Goal: Transaction & Acquisition: Book appointment/travel/reservation

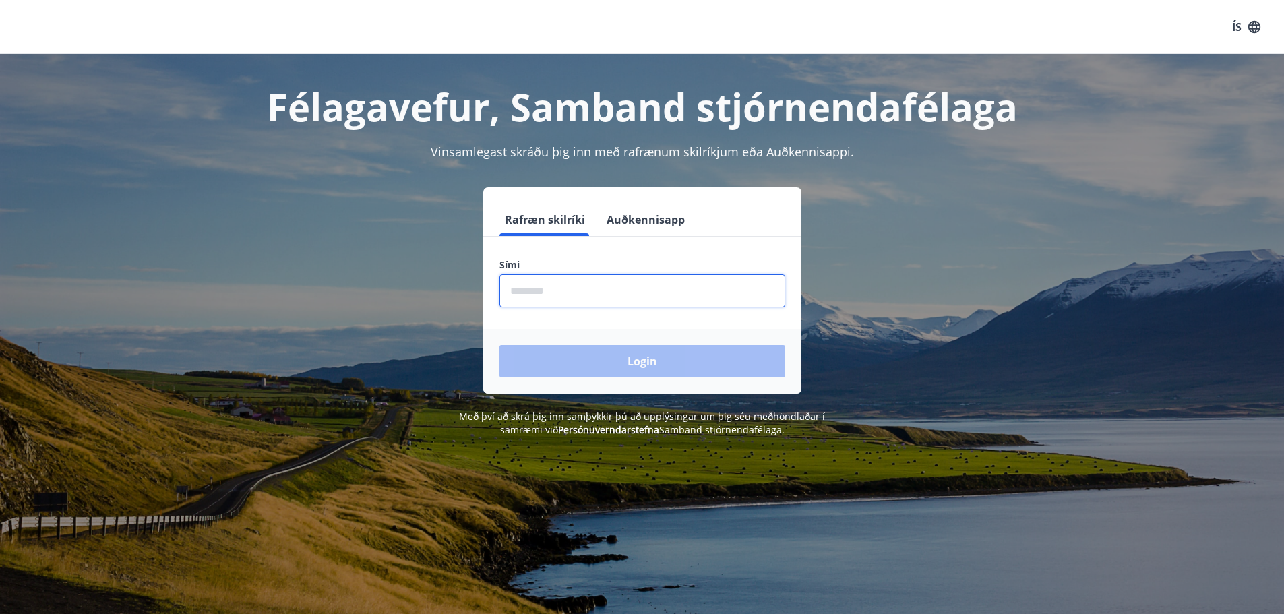
click at [638, 298] on input "phone" at bounding box center [642, 290] width 286 height 33
type input "********"
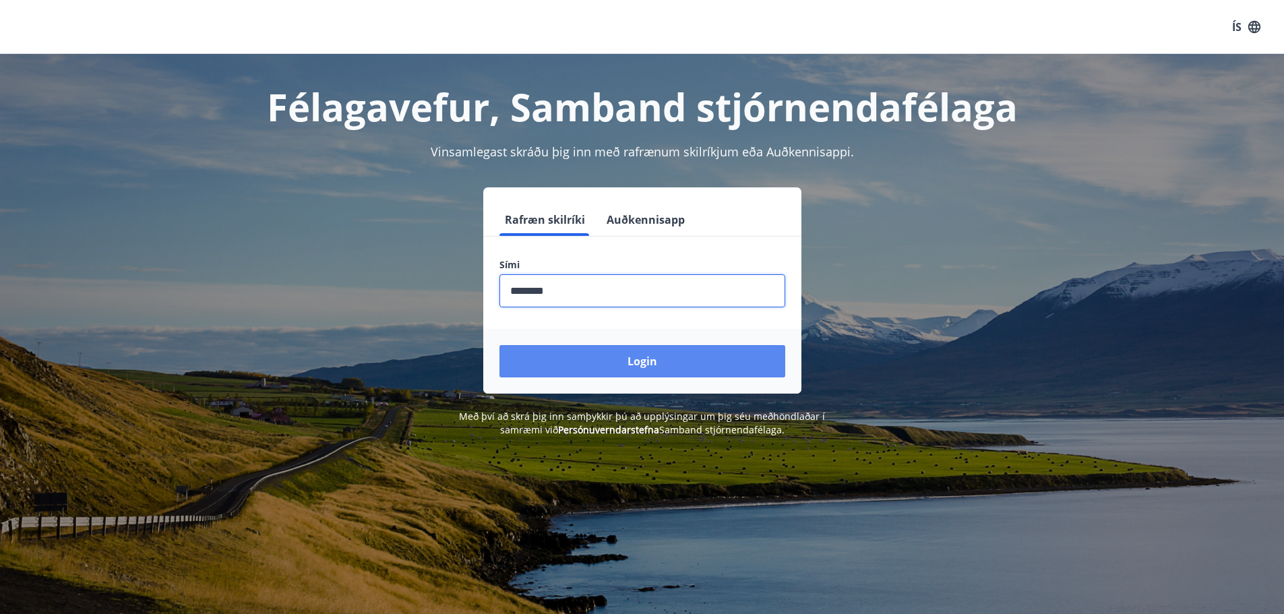
click at [640, 358] on button "Login" at bounding box center [642, 361] width 286 height 32
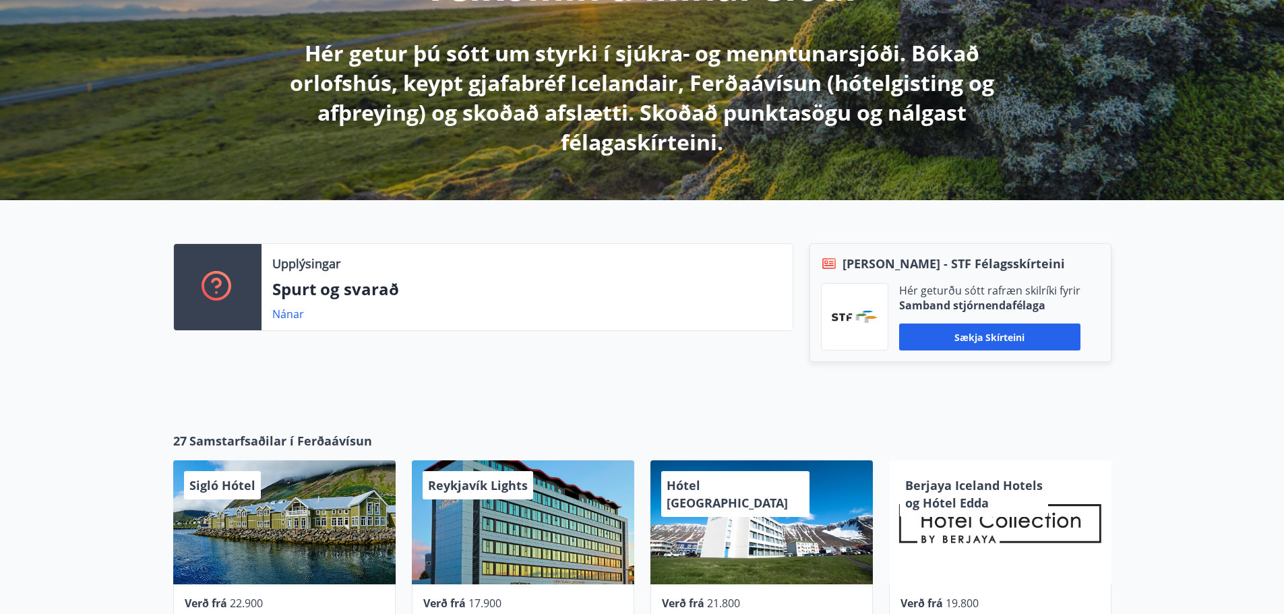
scroll to position [270, 0]
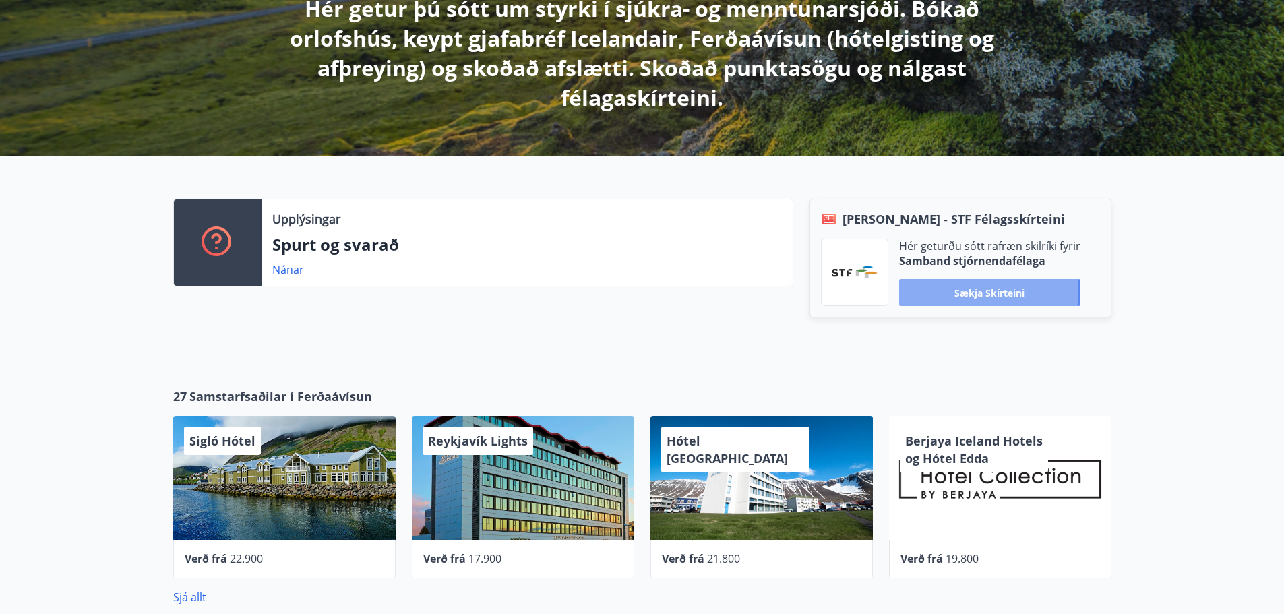
click at [960, 291] on button "Sækja skírteini" at bounding box center [989, 292] width 181 height 27
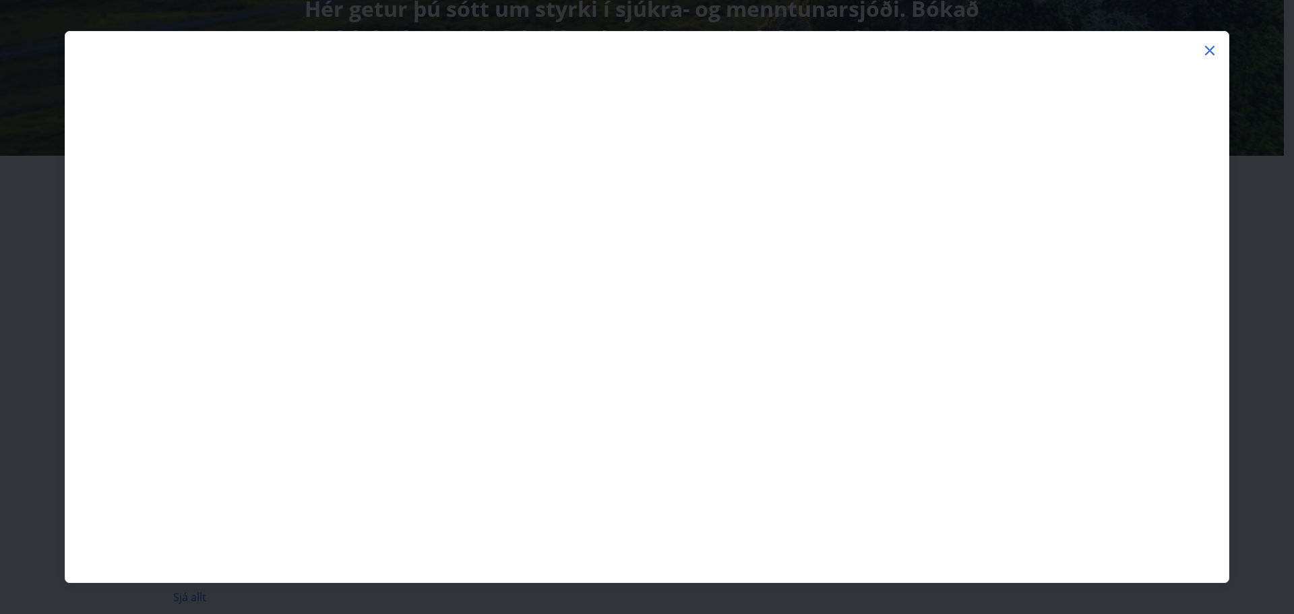
click at [1209, 47] on icon at bounding box center [1210, 50] width 16 height 16
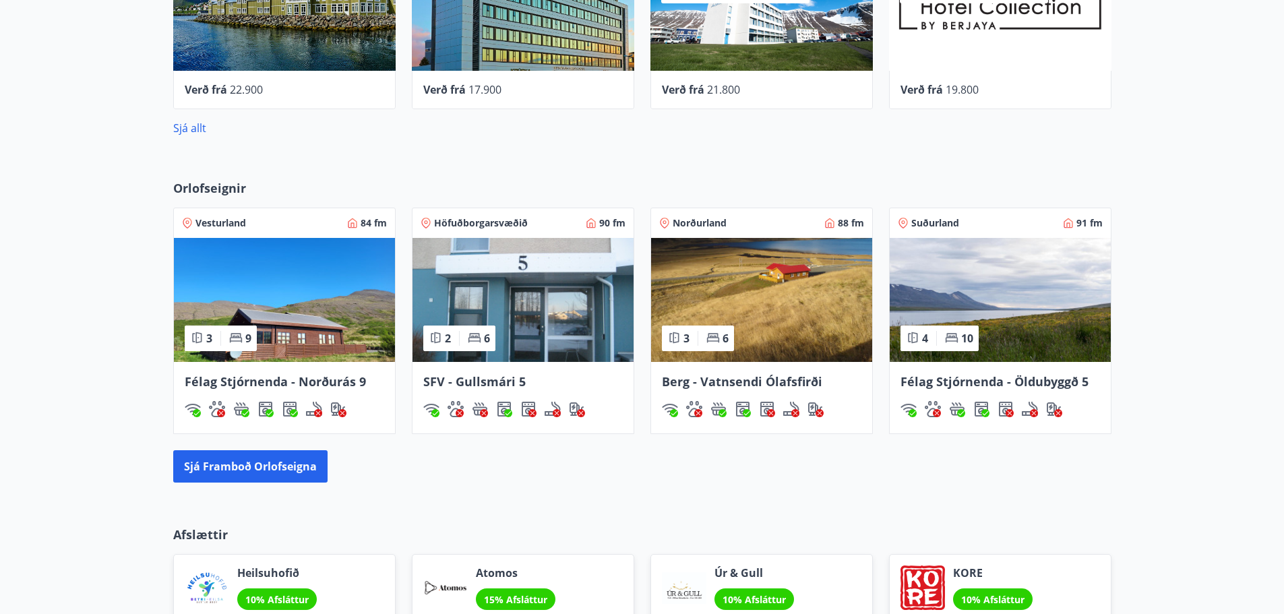
scroll to position [741, 0]
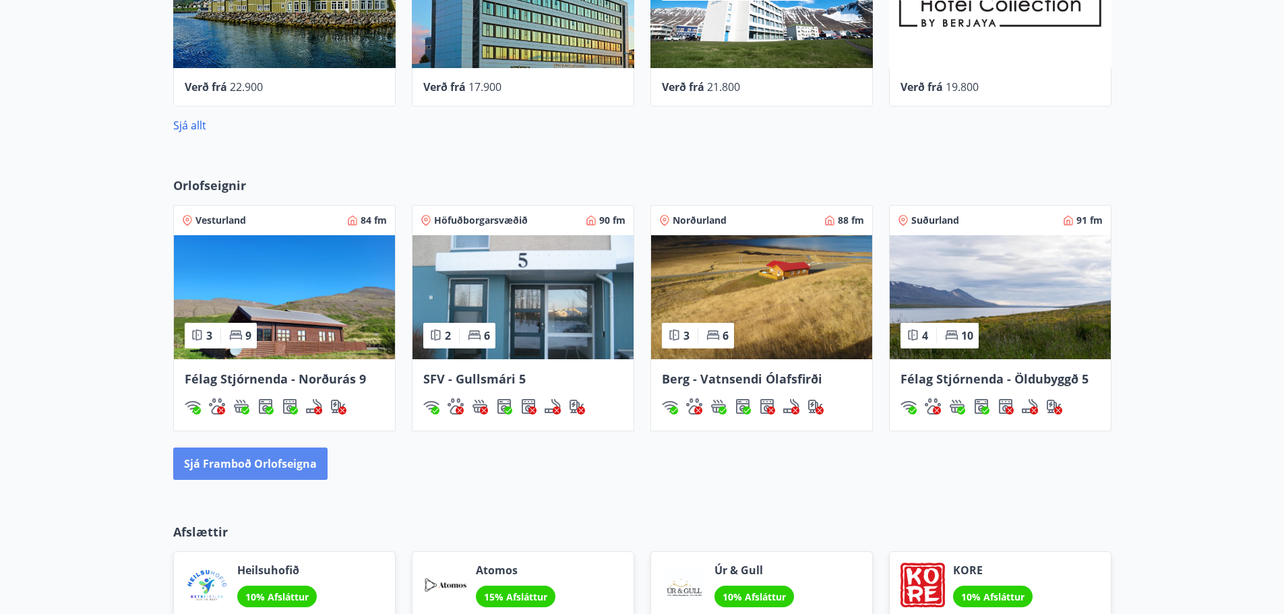
click at [218, 458] on button "Sjá framboð orlofseigna" at bounding box center [250, 463] width 154 height 32
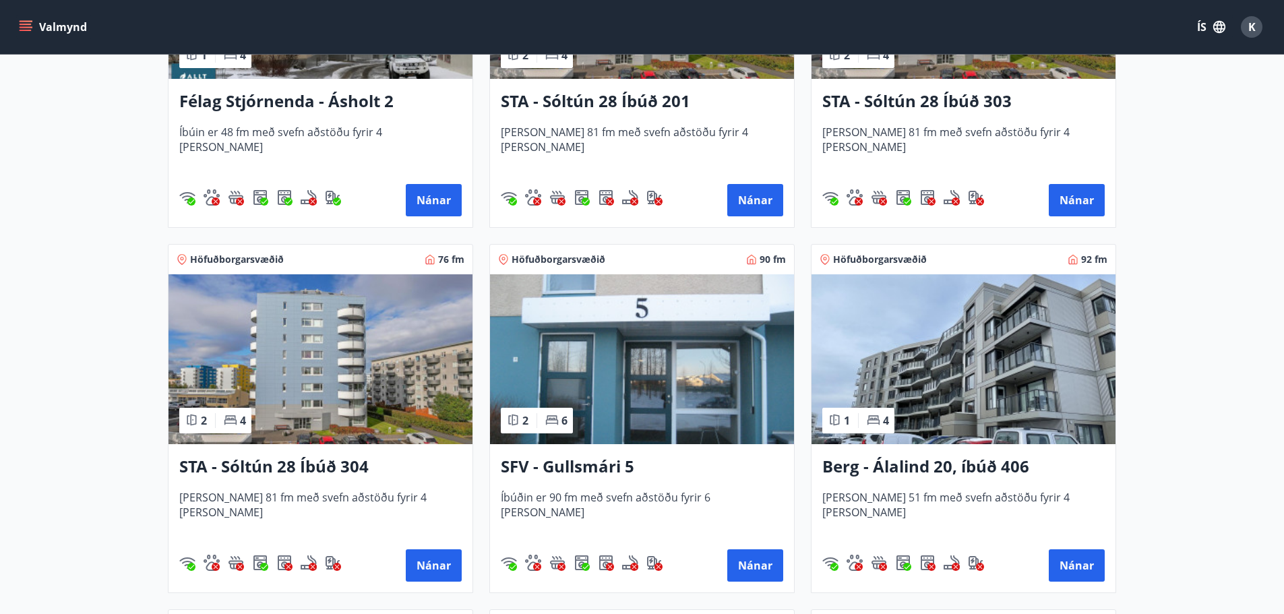
scroll to position [1550, 0]
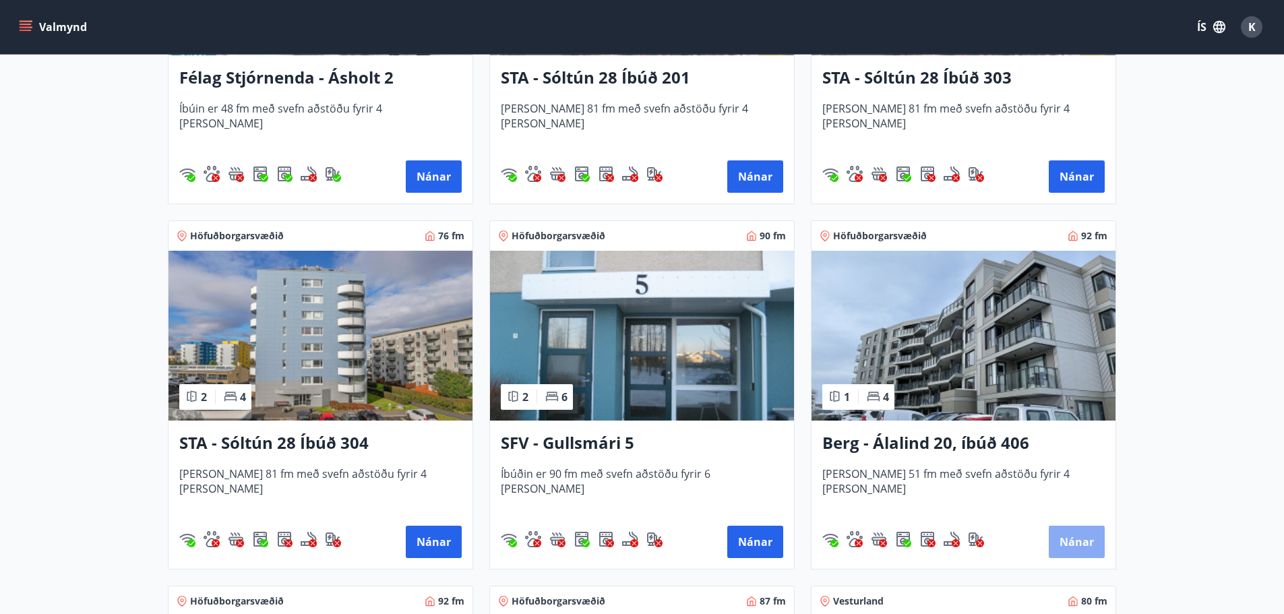
click at [1072, 541] on button "Nánar" at bounding box center [1077, 542] width 56 height 32
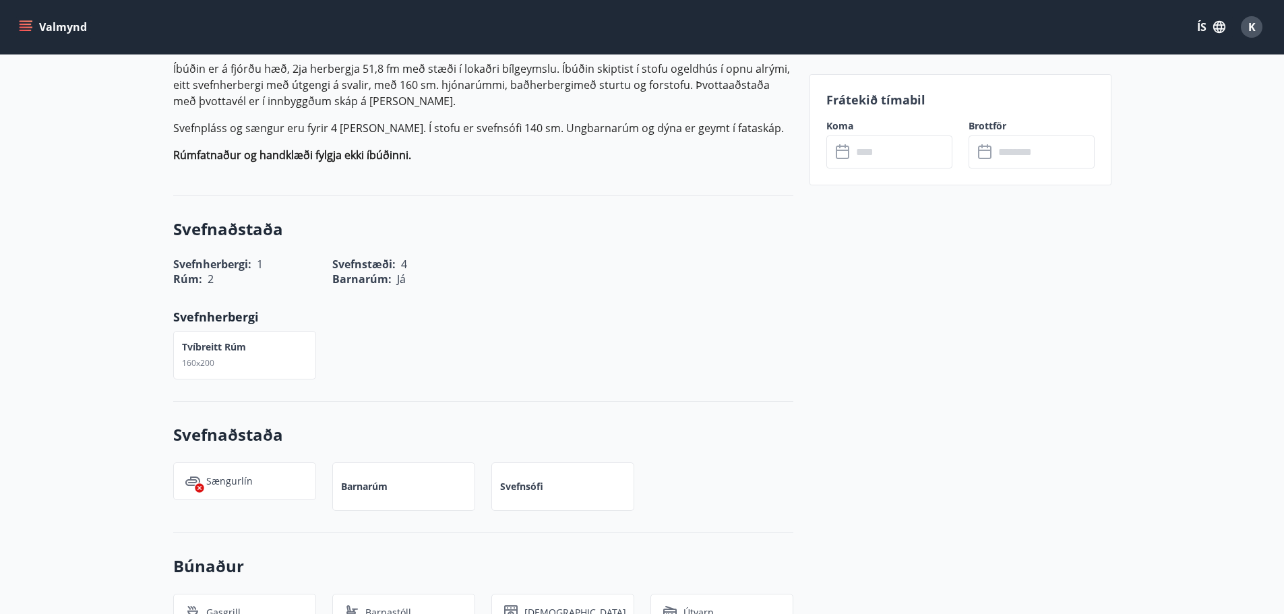
scroll to position [404, 0]
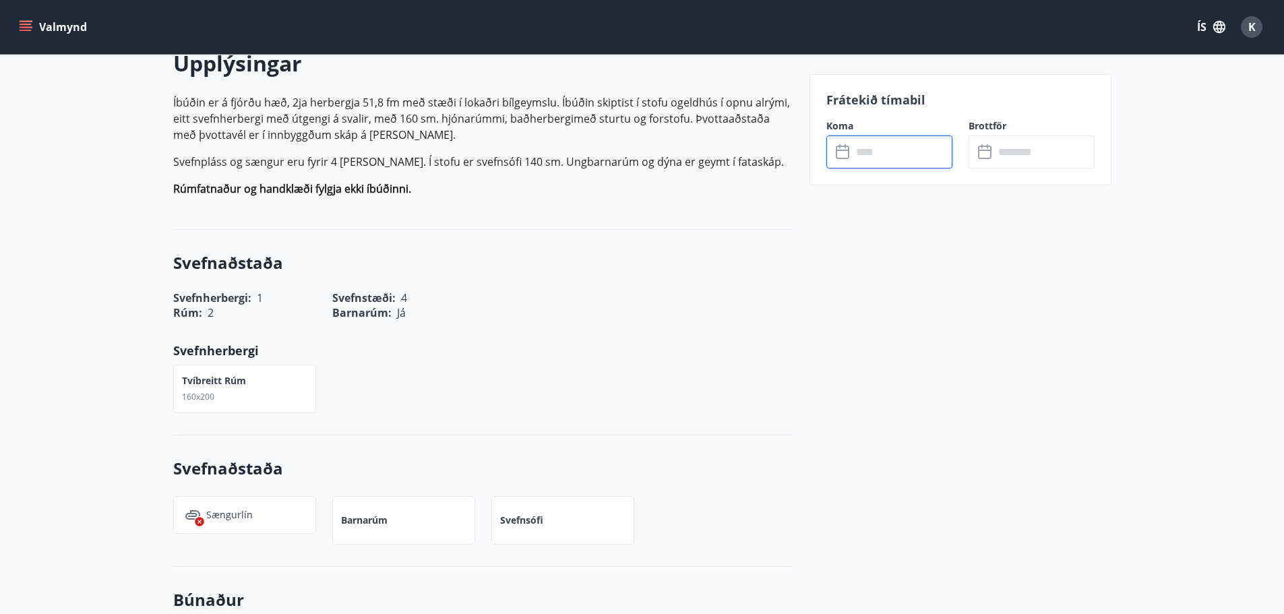
click at [867, 152] on input "text" at bounding box center [902, 151] width 100 height 33
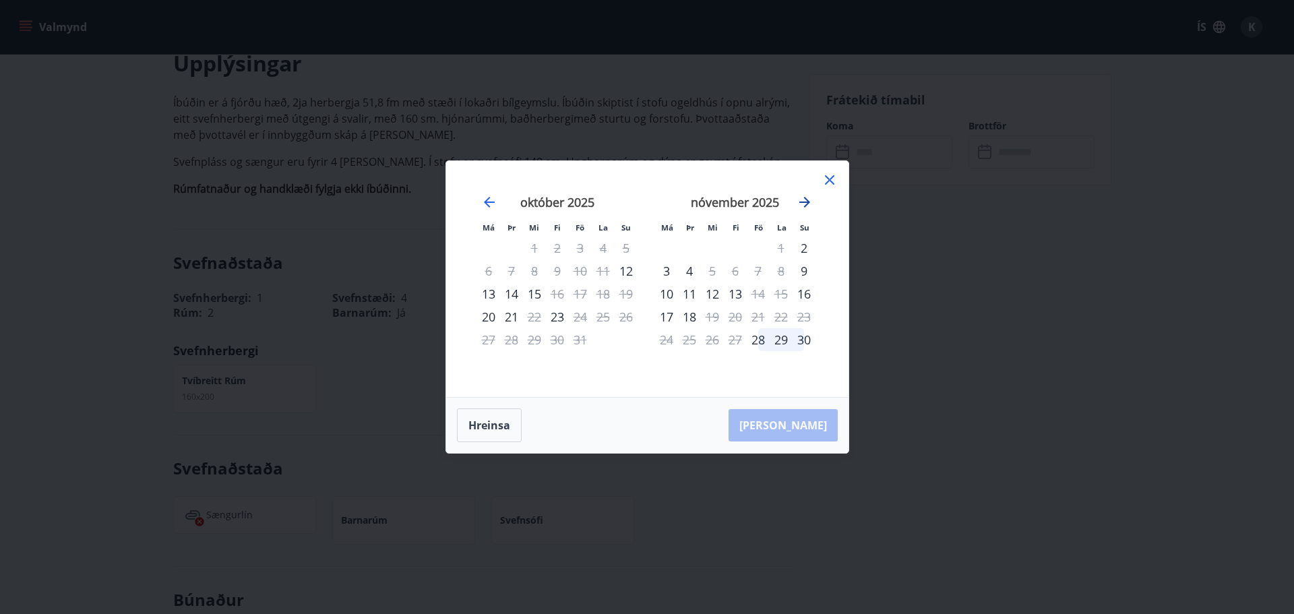
click at [805, 202] on icon "Move forward to switch to the next month." at bounding box center [804, 202] width 11 height 11
click at [805, 201] on icon "Move forward to switch to the next month." at bounding box center [805, 202] width 16 height 16
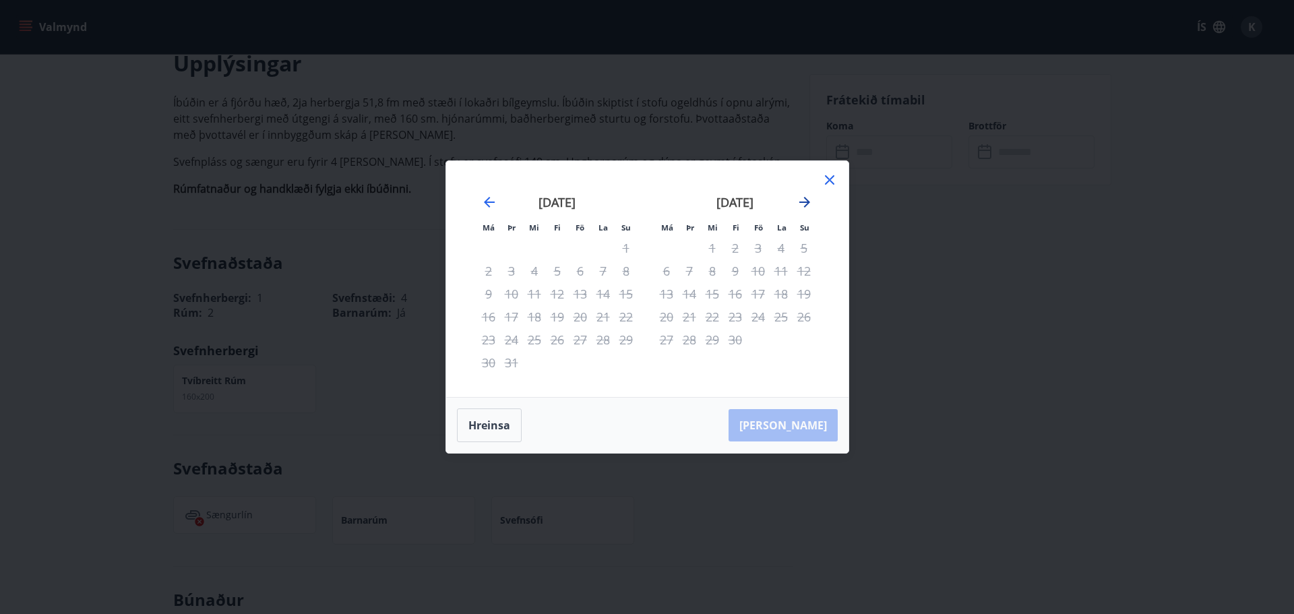
click at [805, 201] on icon "Move forward to switch to the next month." at bounding box center [805, 202] width 16 height 16
click at [485, 197] on icon "Move backward to switch to the previous month." at bounding box center [489, 202] width 16 height 16
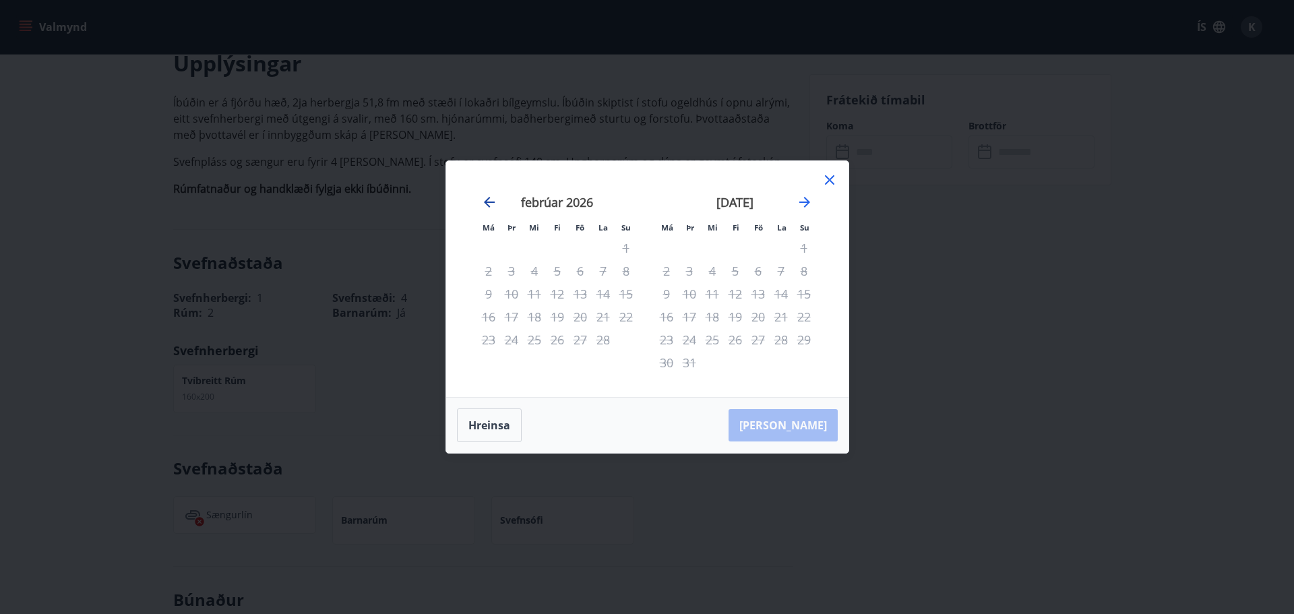
click at [485, 197] on icon "Move backward to switch to the previous month." at bounding box center [489, 202] width 16 height 16
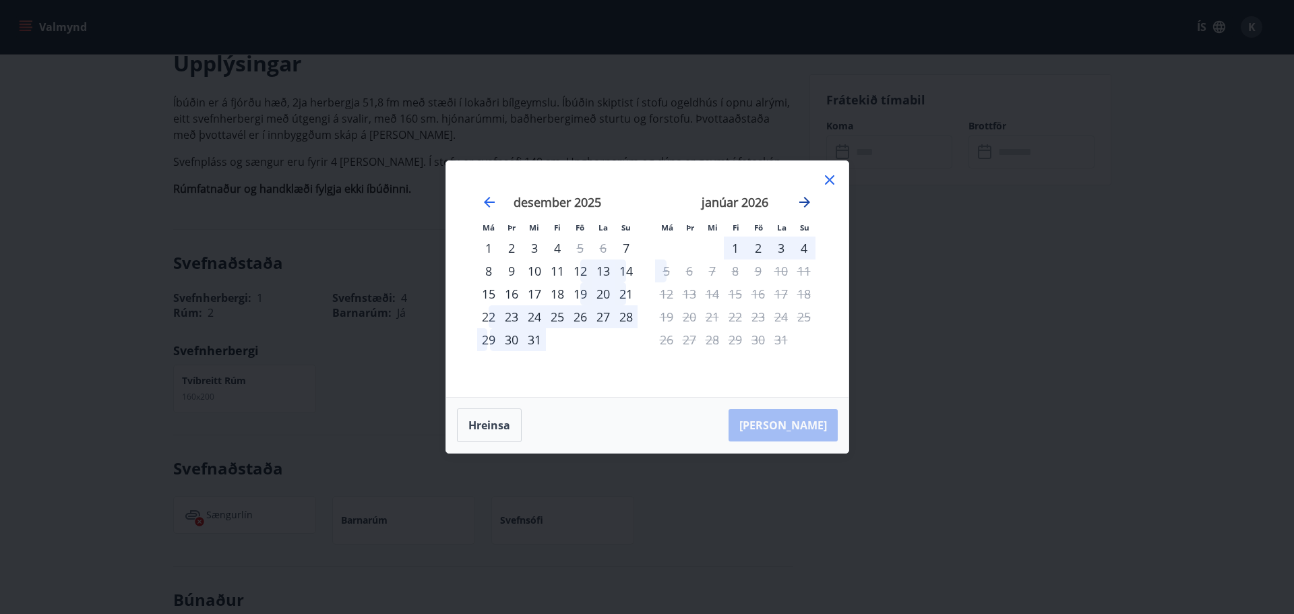
click at [805, 200] on icon "Move forward to switch to the next month." at bounding box center [805, 202] width 16 height 16
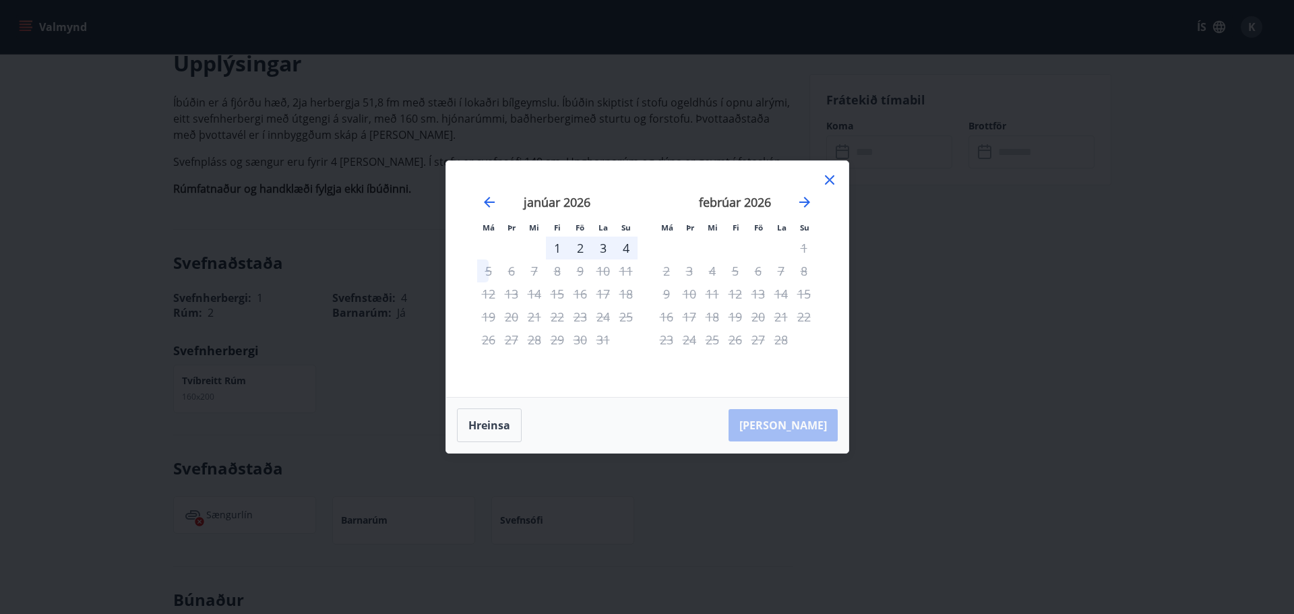
click at [826, 178] on icon at bounding box center [830, 180] width 16 height 16
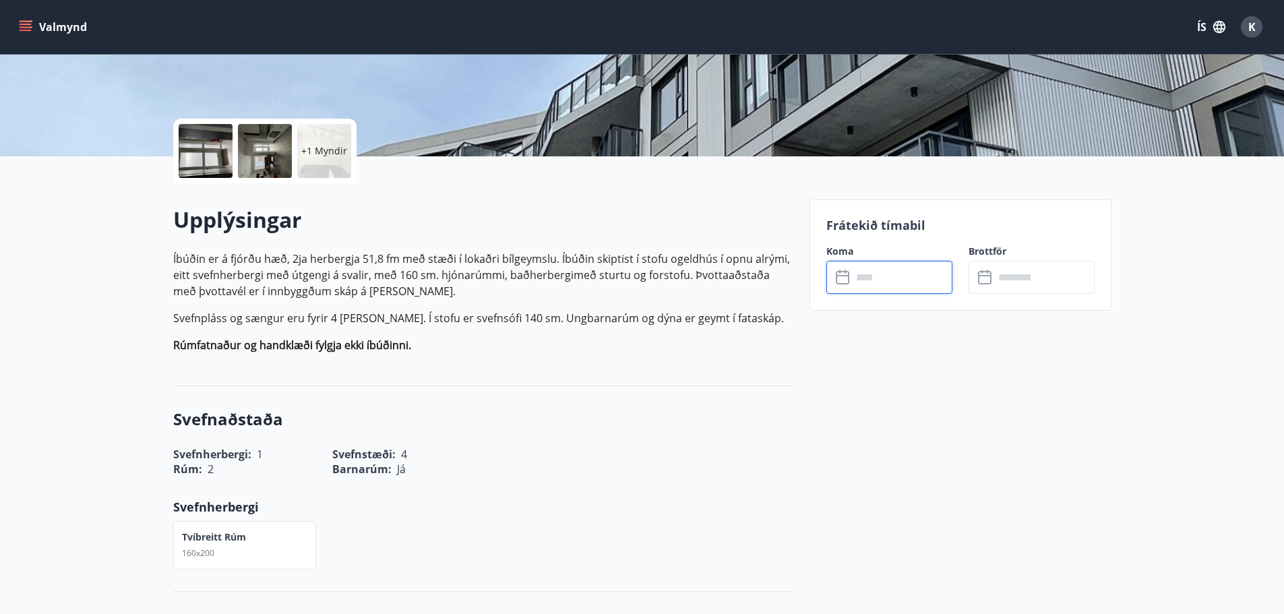
scroll to position [0, 0]
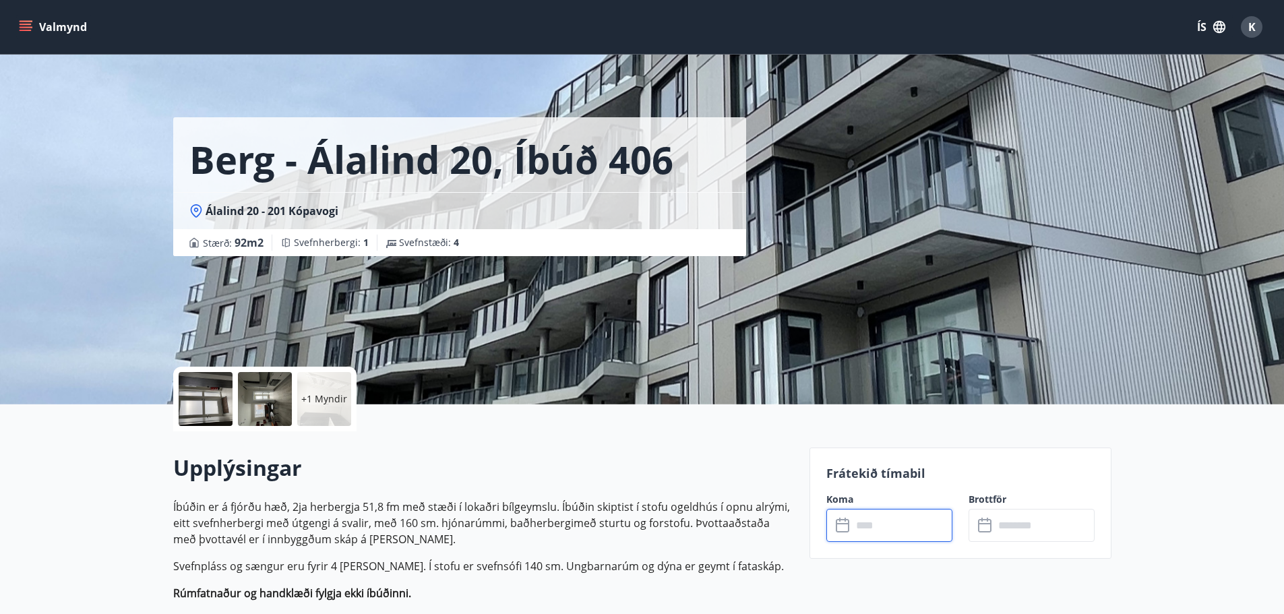
click at [23, 20] on icon "menu" at bounding box center [25, 26] width 13 height 13
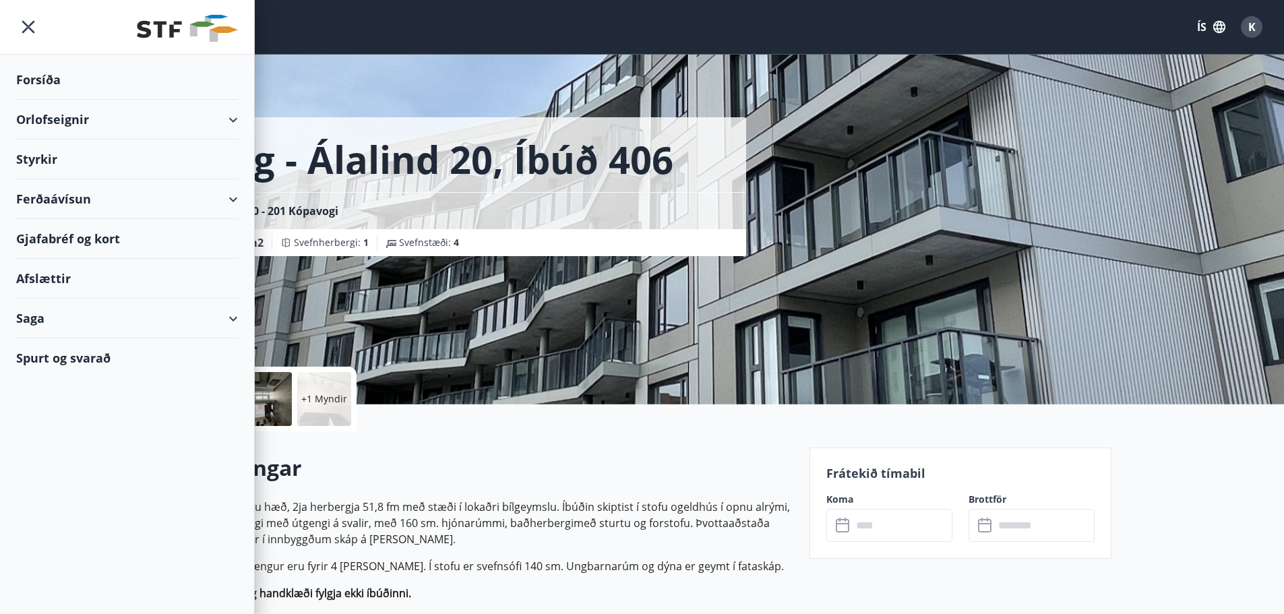
click at [38, 154] on div "Styrkir" at bounding box center [127, 160] width 222 height 40
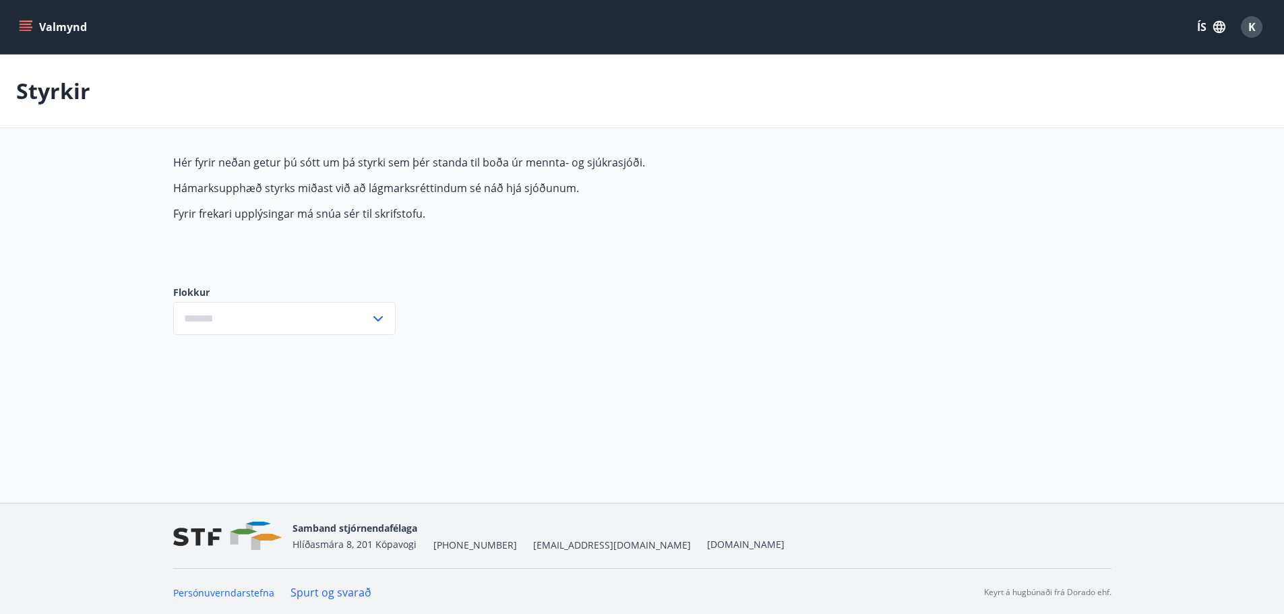
type input "***"
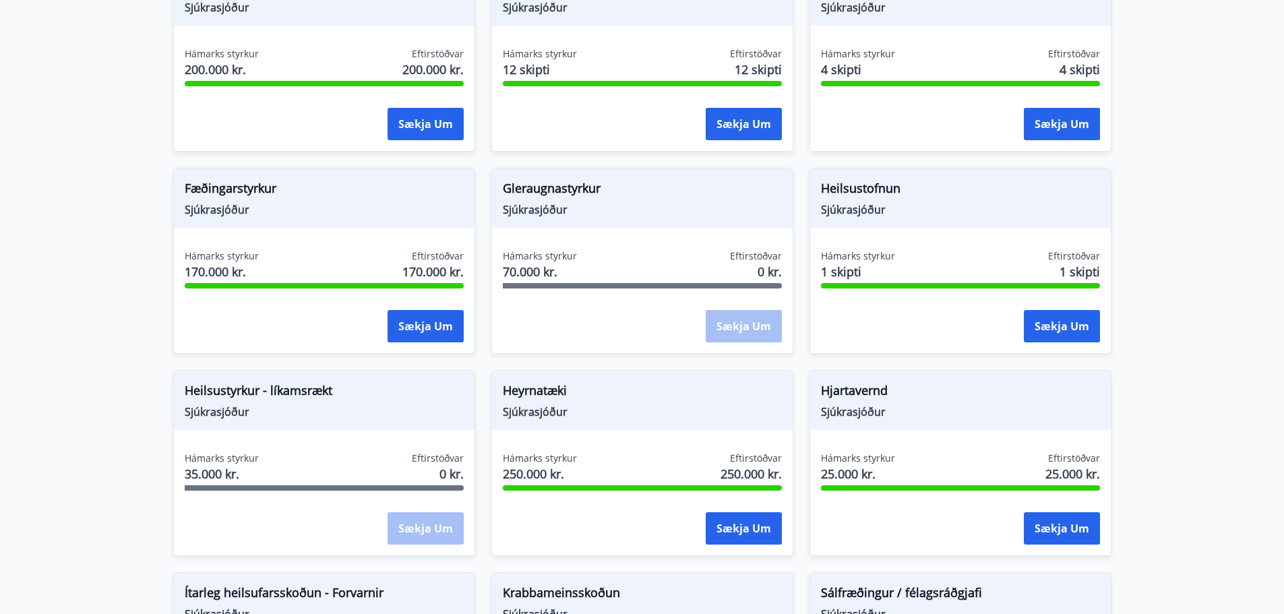
scroll to position [404, 0]
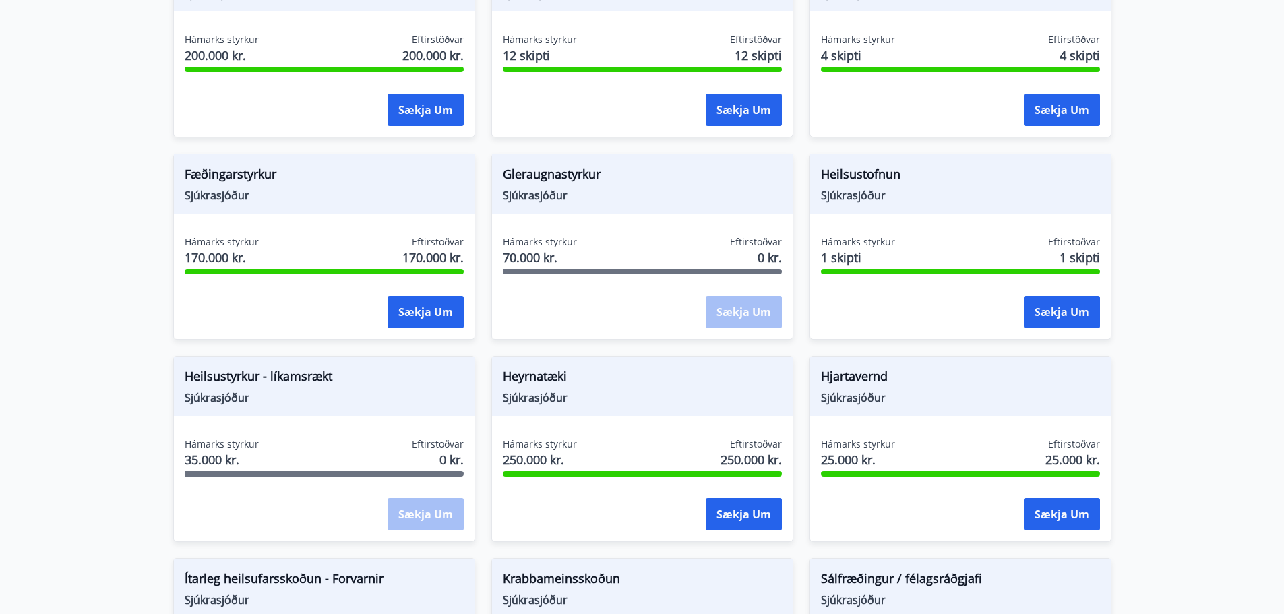
click at [199, 381] on span "Heilsustyrkur - líkamsrækt" at bounding box center [324, 378] width 279 height 23
click at [433, 514] on div "Sækja um" at bounding box center [426, 515] width 76 height 34
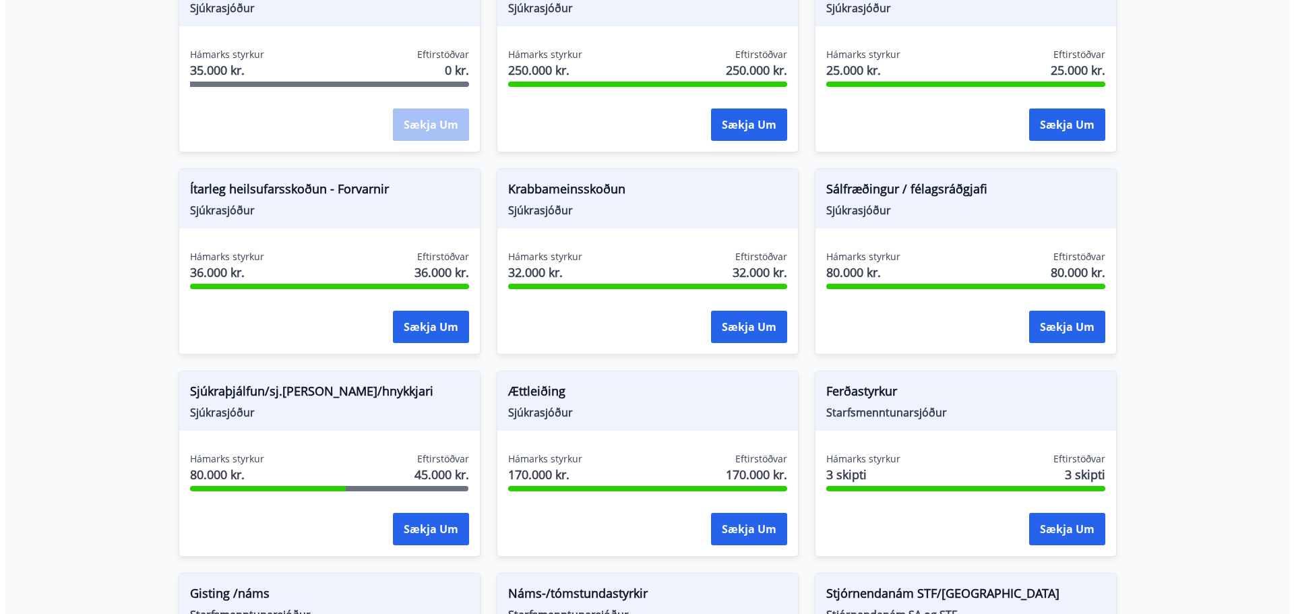
scroll to position [809, 0]
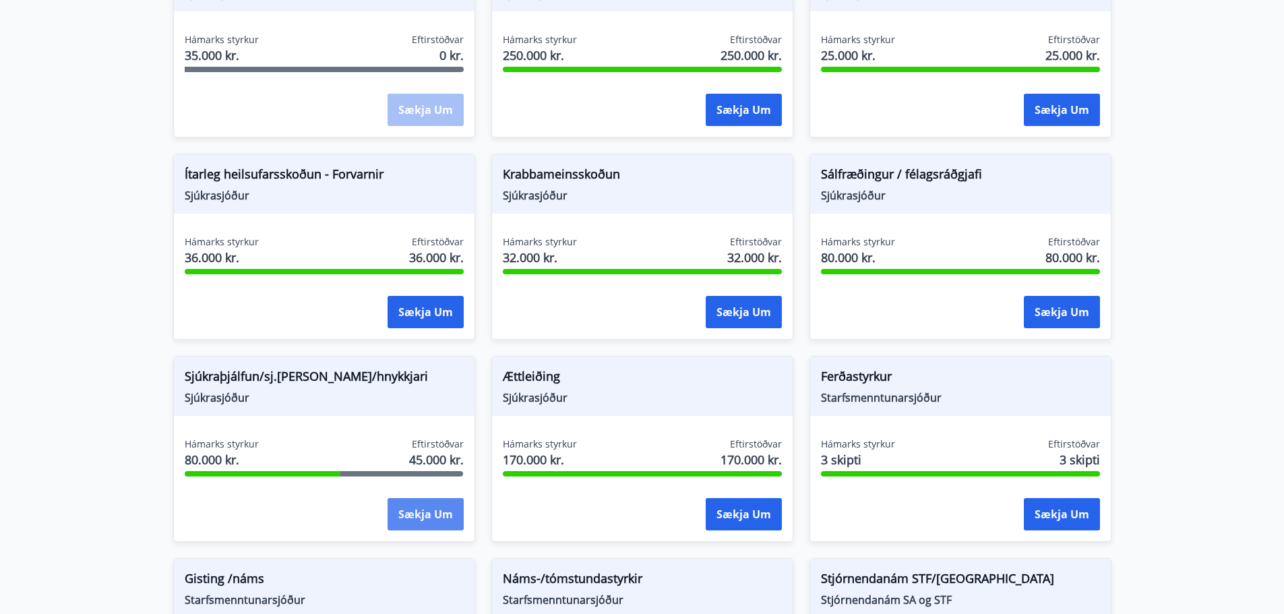
click at [428, 509] on button "Sækja um" at bounding box center [426, 514] width 76 height 32
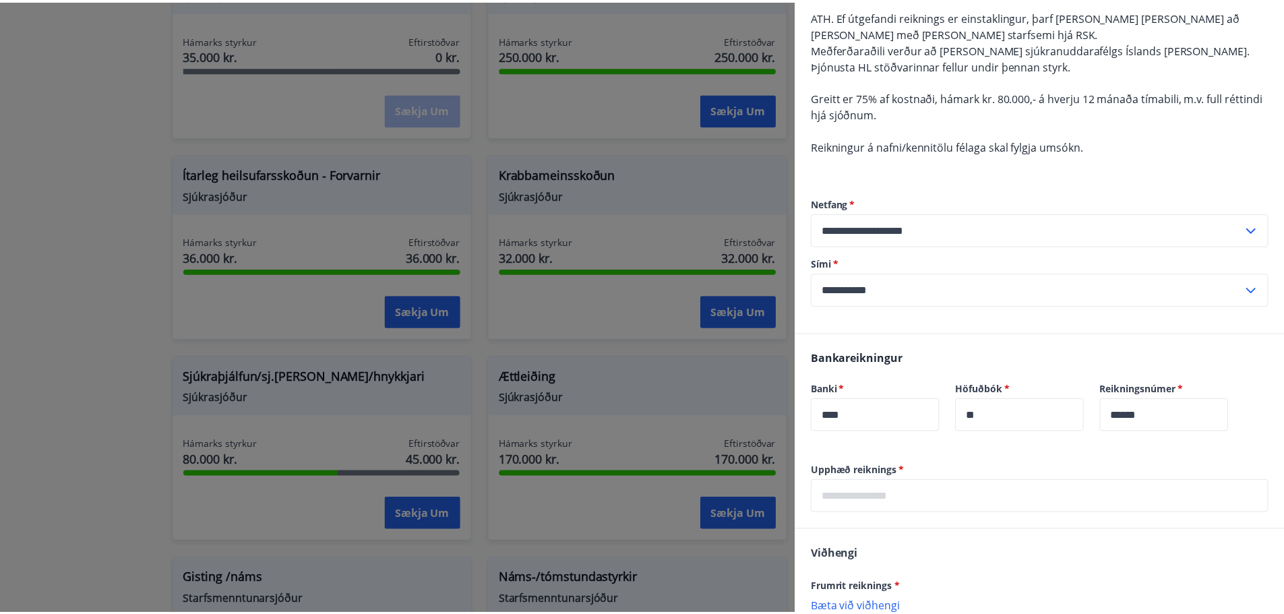
scroll to position [0, 0]
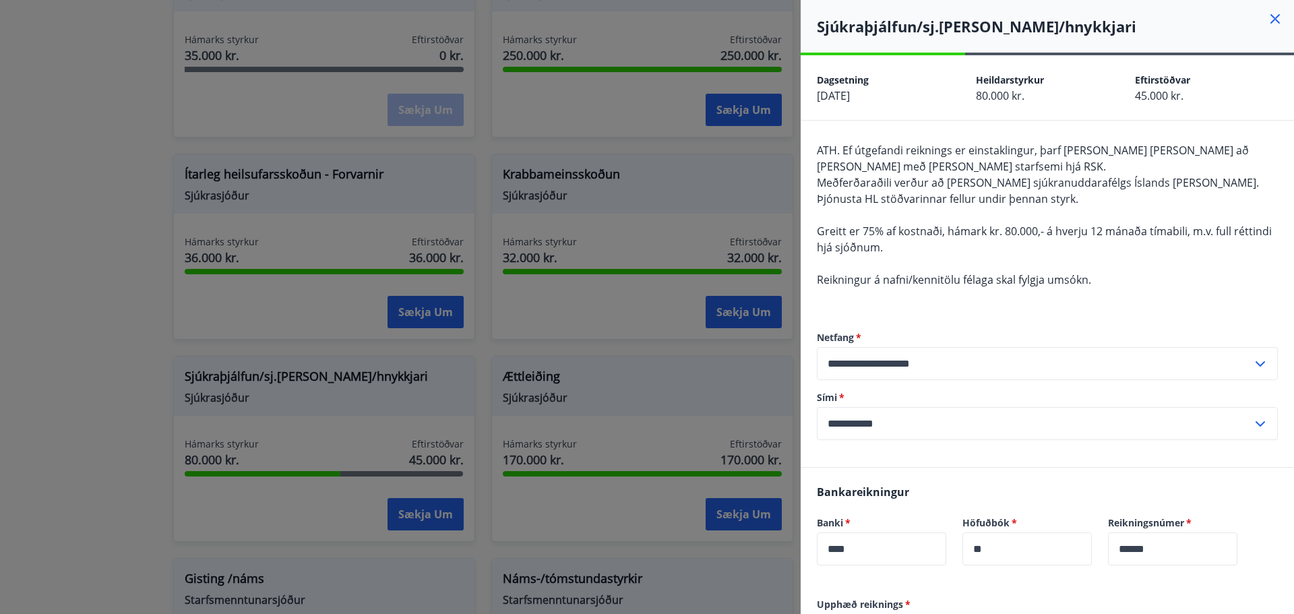
click at [1267, 14] on icon at bounding box center [1275, 19] width 16 height 16
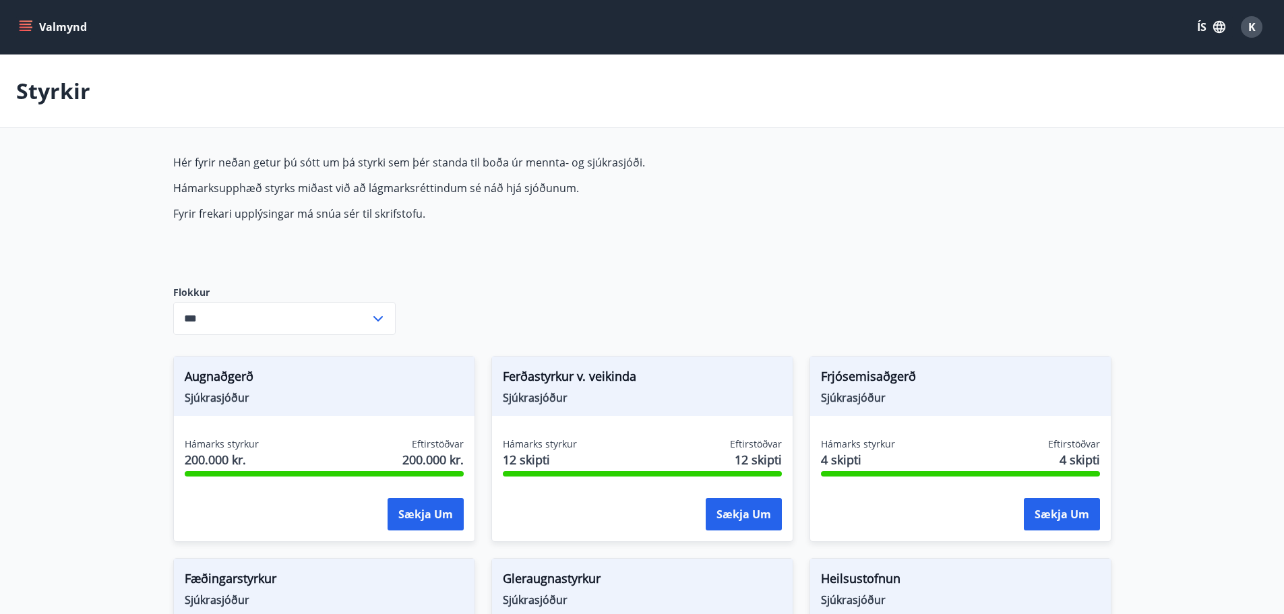
click at [20, 25] on icon "menu" at bounding box center [26, 24] width 12 height 1
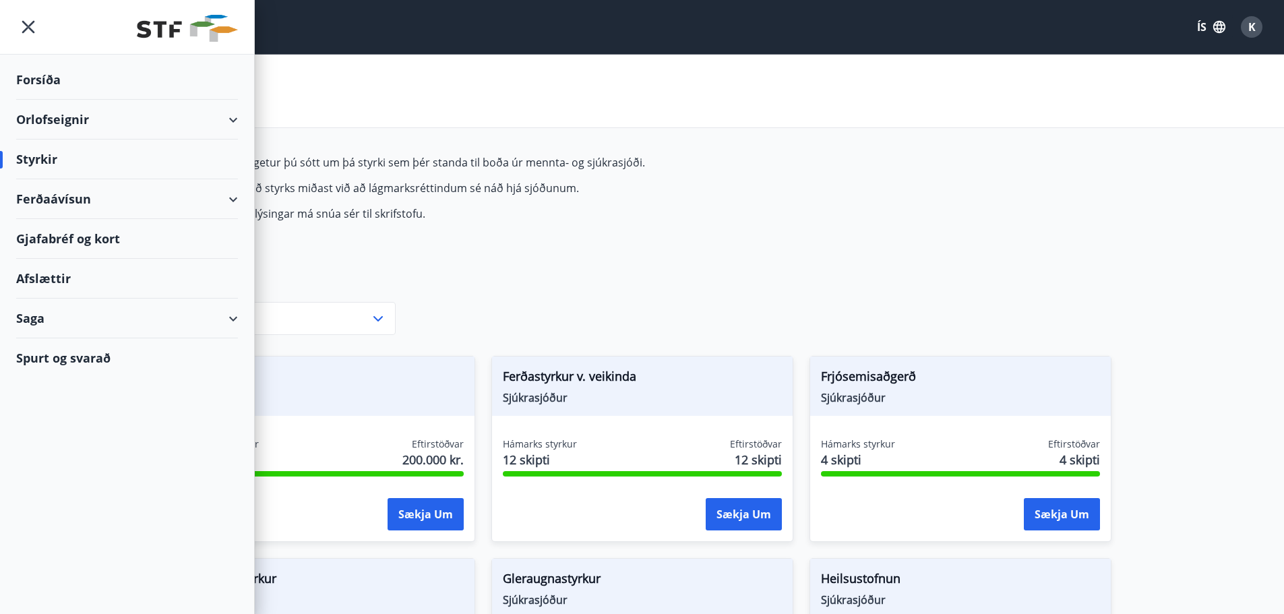
click at [80, 115] on div "Orlofseignir" at bounding box center [127, 120] width 222 height 40
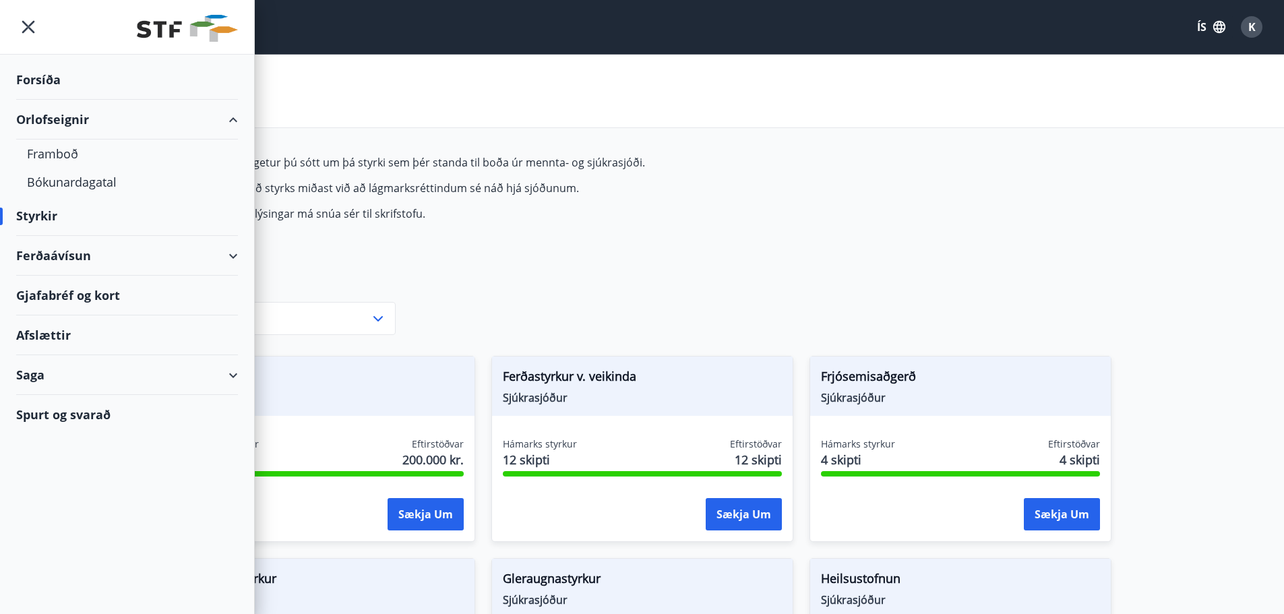
click at [363, 75] on div "Styrkir" at bounding box center [642, 91] width 1284 height 73
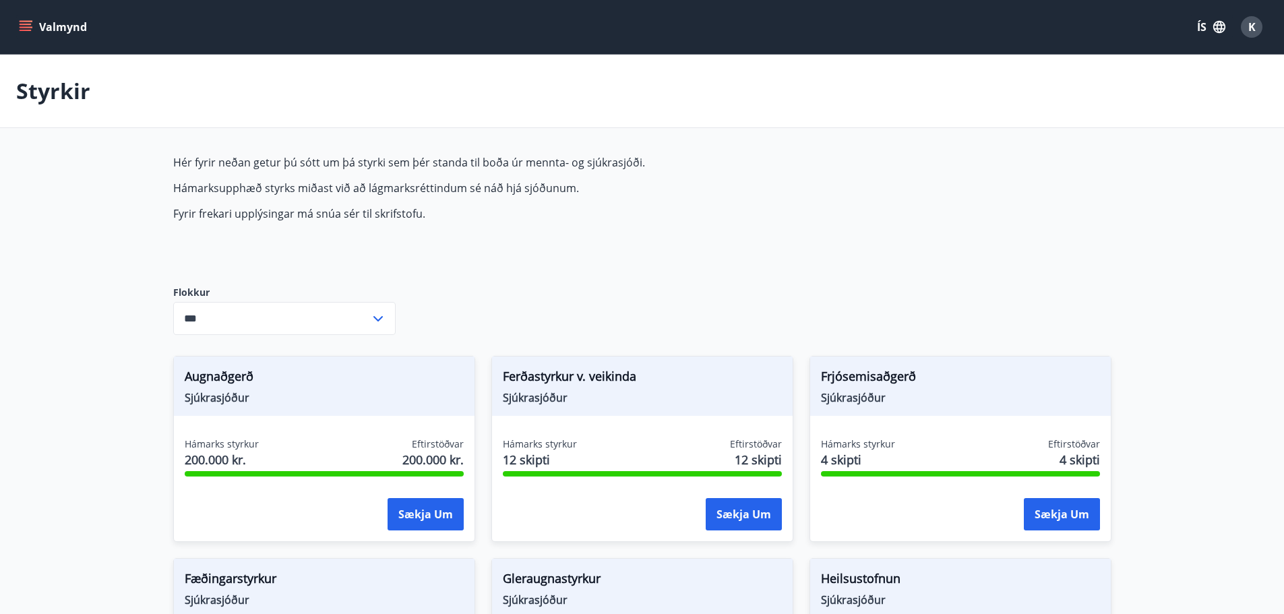
click at [24, 20] on icon "menu" at bounding box center [25, 26] width 13 height 13
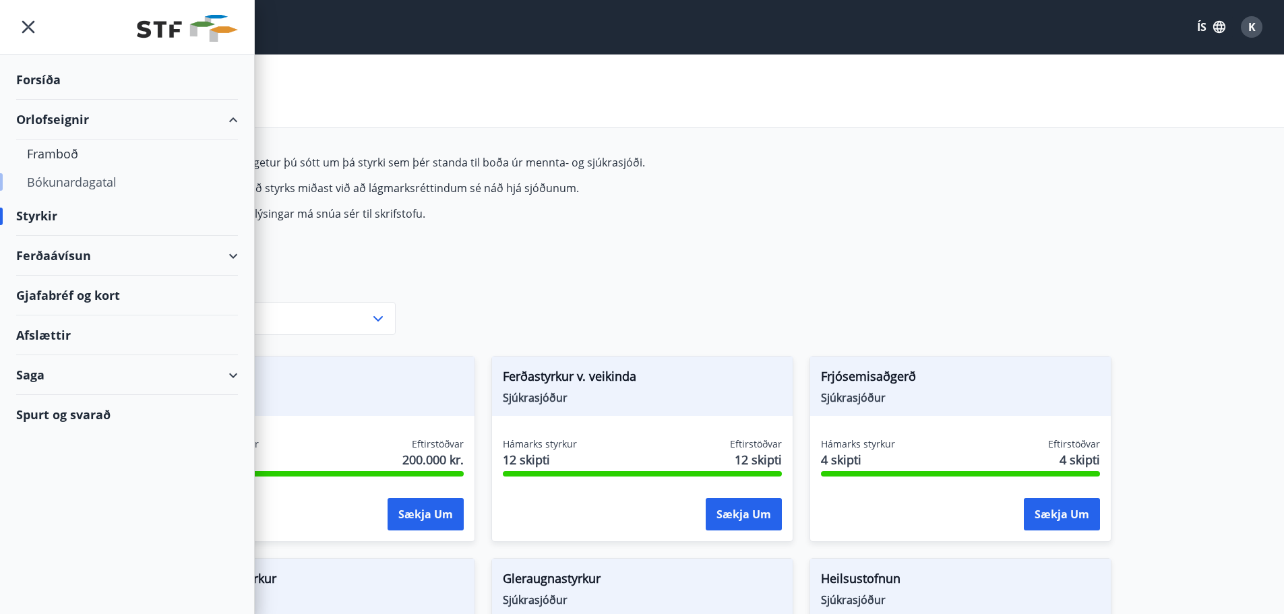
click at [44, 179] on div "Bókunardagatal" at bounding box center [127, 182] width 200 height 28
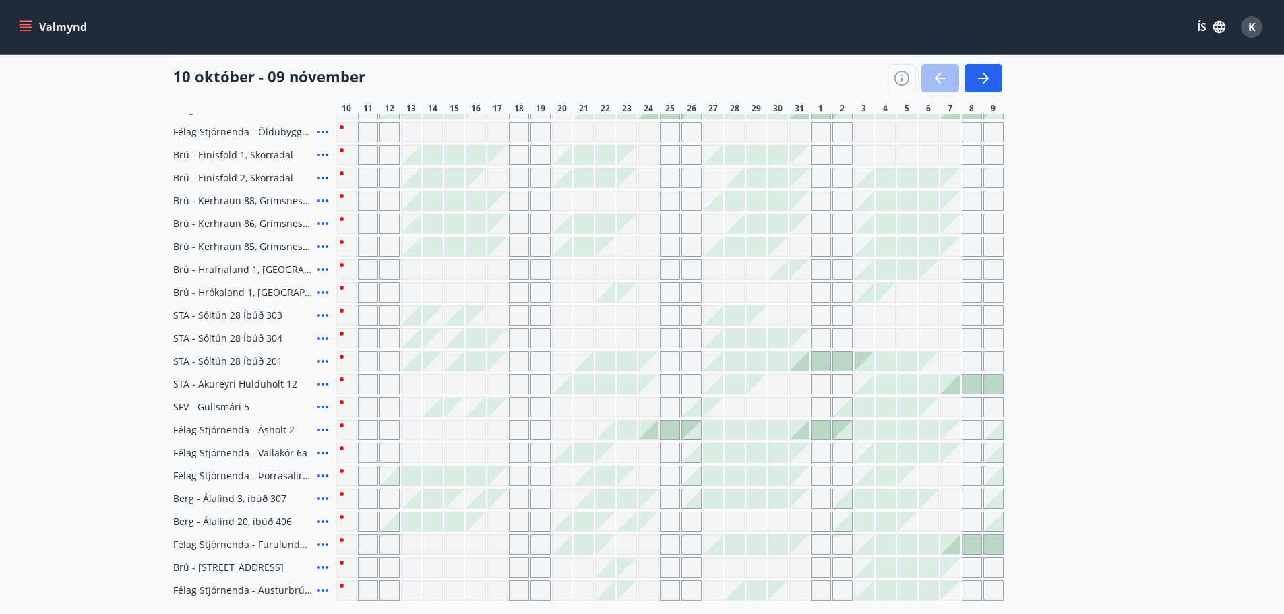
scroll to position [337, 0]
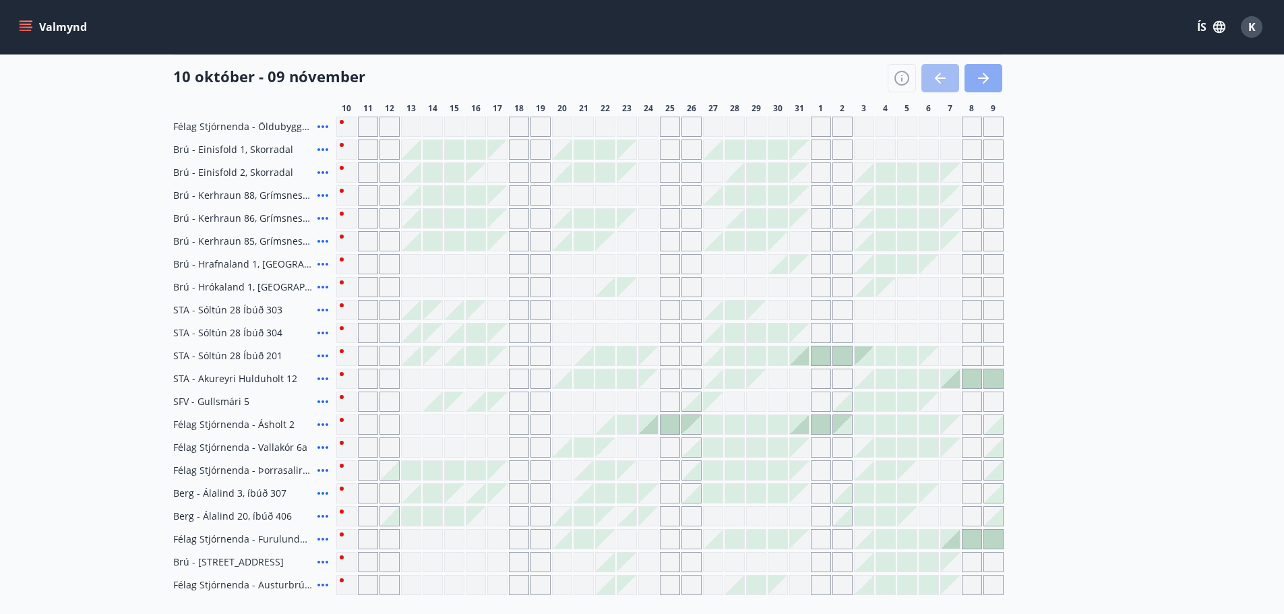
click at [985, 72] on icon "button" at bounding box center [983, 78] width 16 height 16
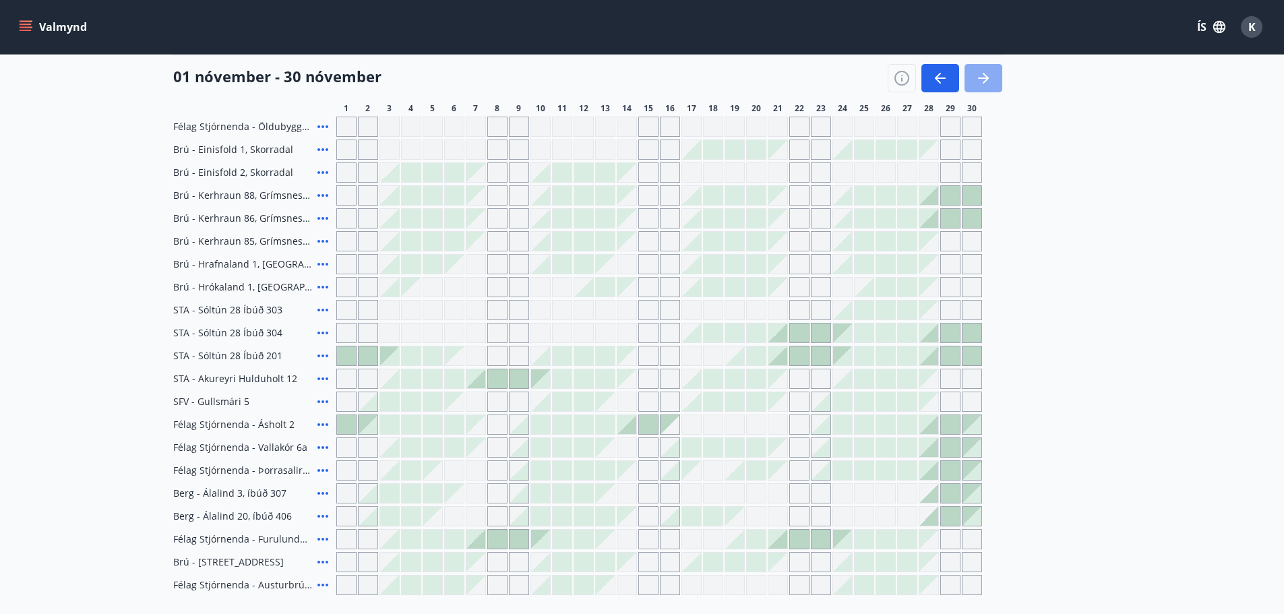
click at [985, 72] on icon "button" at bounding box center [983, 78] width 16 height 16
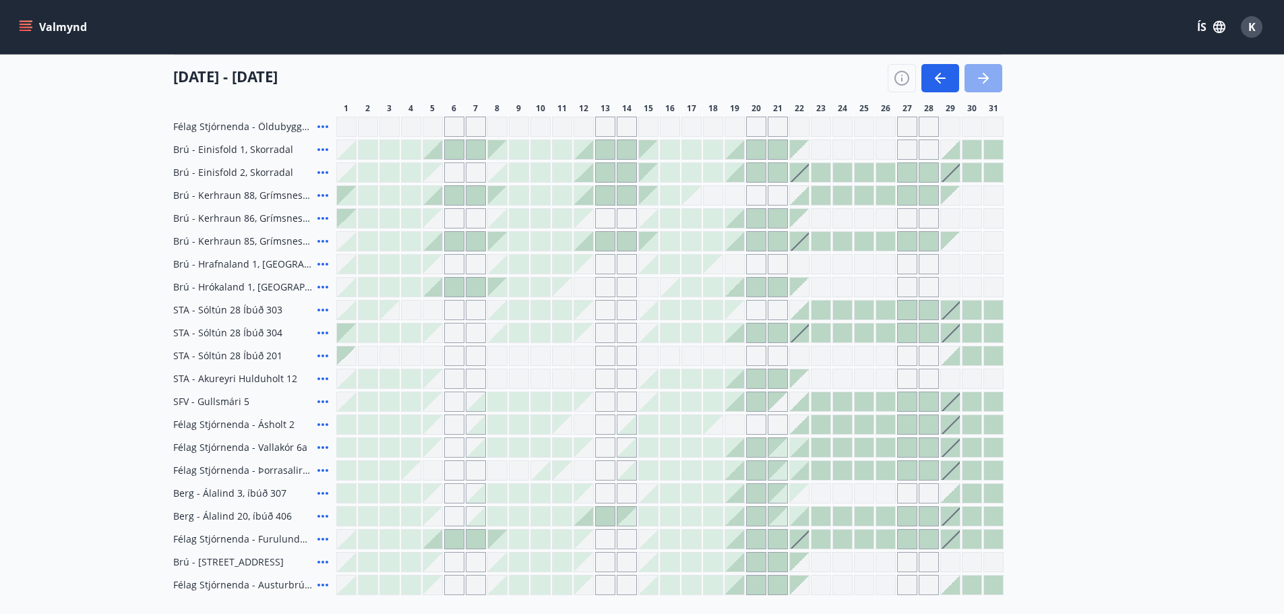
click at [985, 72] on icon "button" at bounding box center [983, 78] width 16 height 16
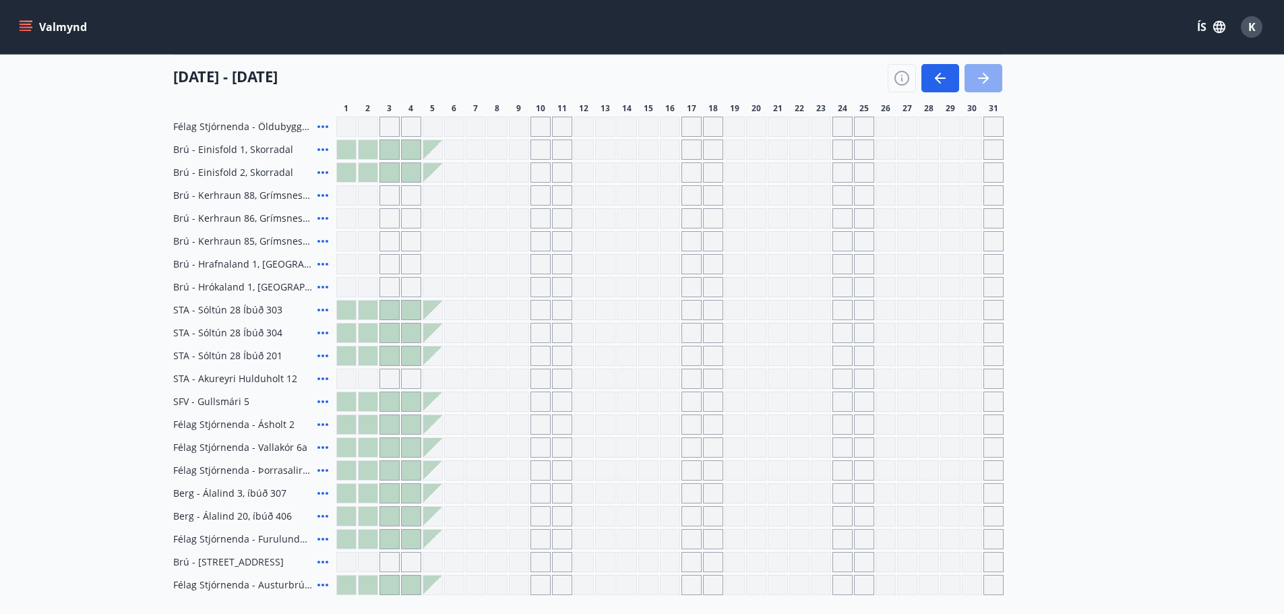
click at [985, 72] on icon "button" at bounding box center [983, 78] width 16 height 16
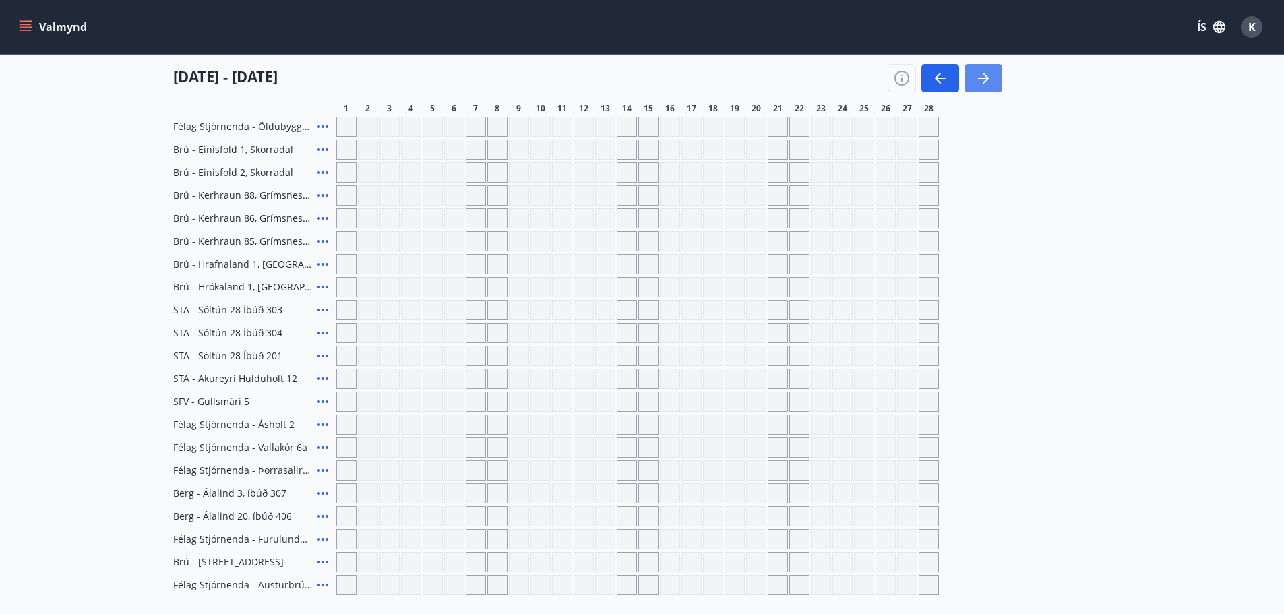
click at [982, 72] on icon "button" at bounding box center [983, 78] width 16 height 16
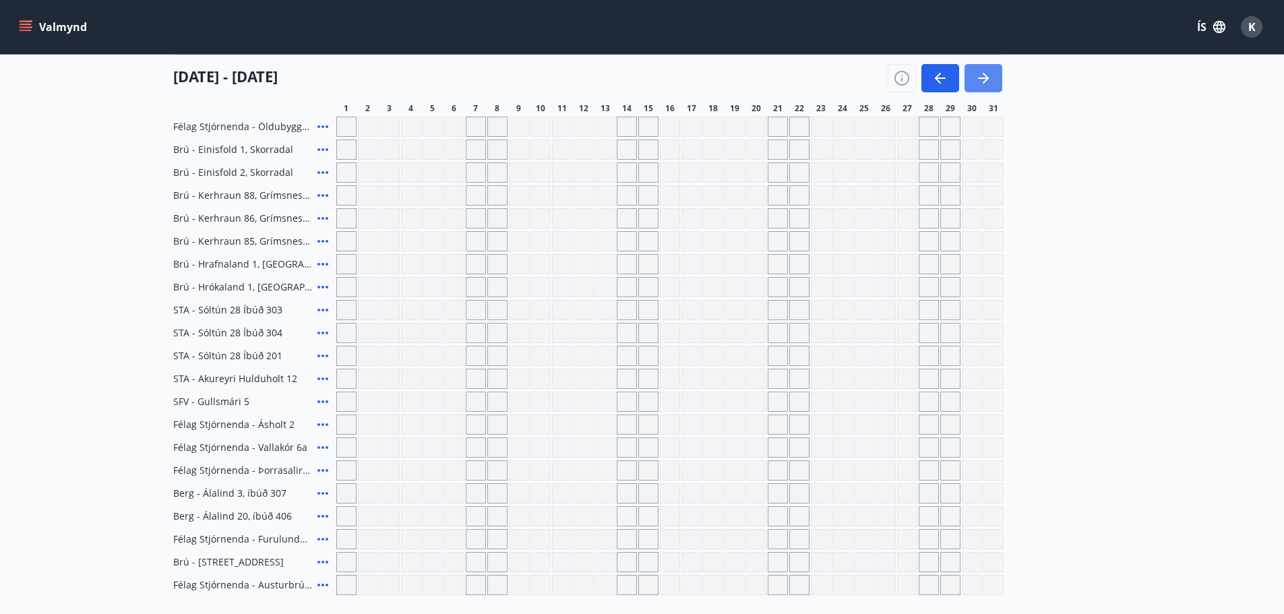
click at [982, 72] on icon "button" at bounding box center [983, 78] width 16 height 16
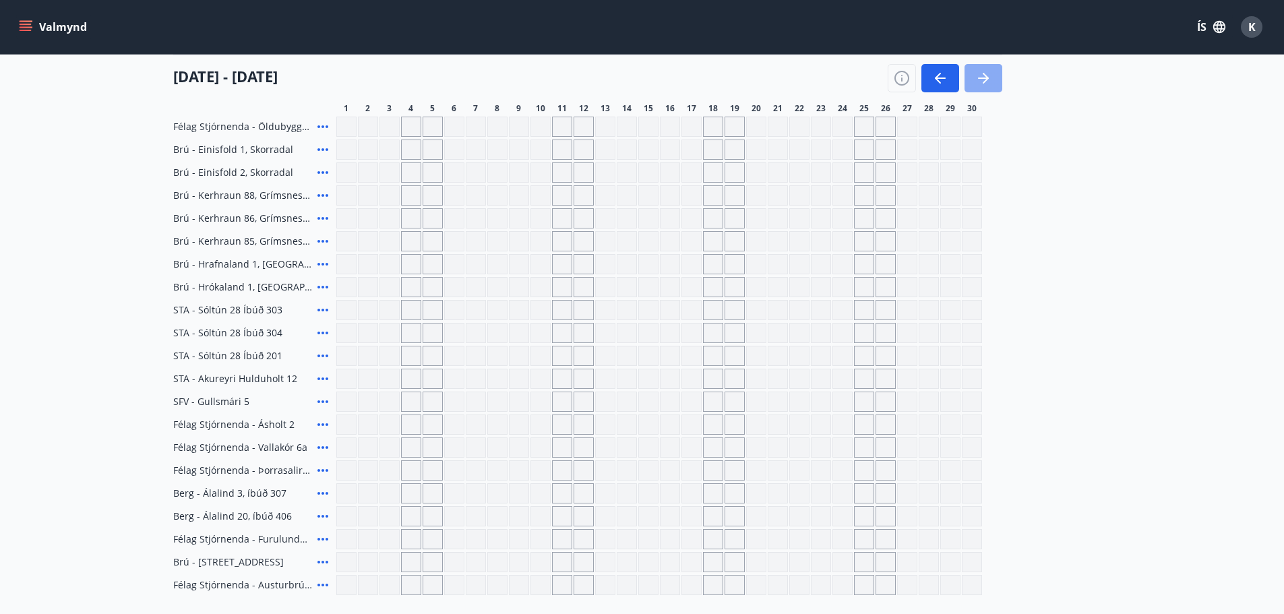
click at [982, 72] on icon "button" at bounding box center [983, 78] width 16 height 16
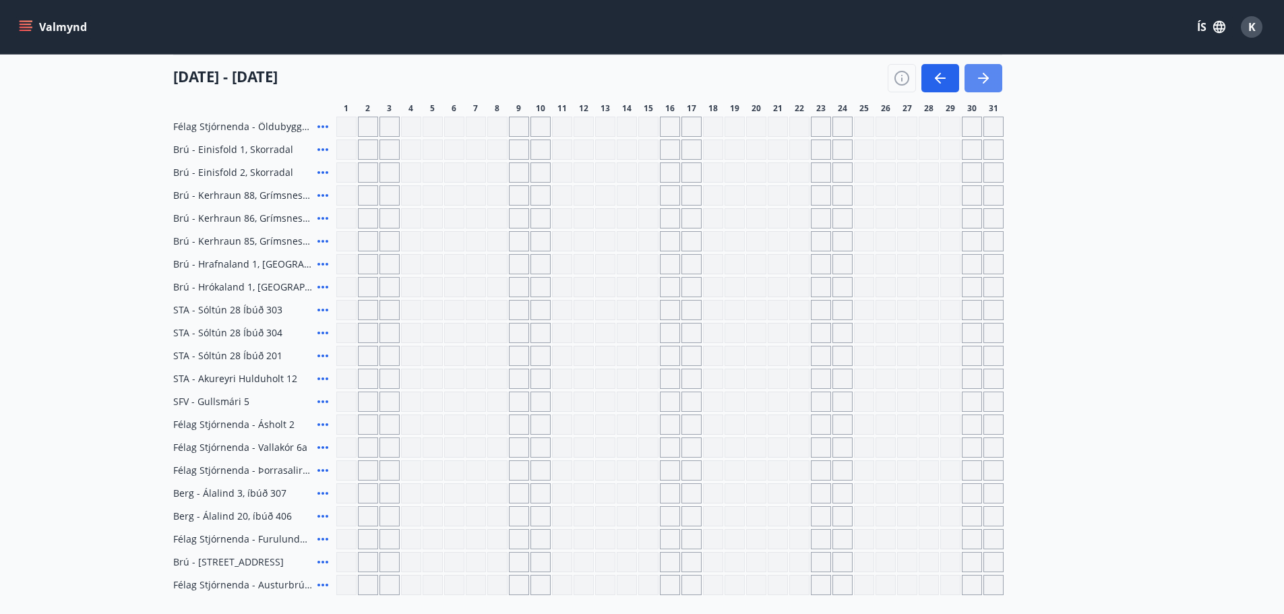
click at [982, 72] on icon "button" at bounding box center [983, 78] width 16 height 16
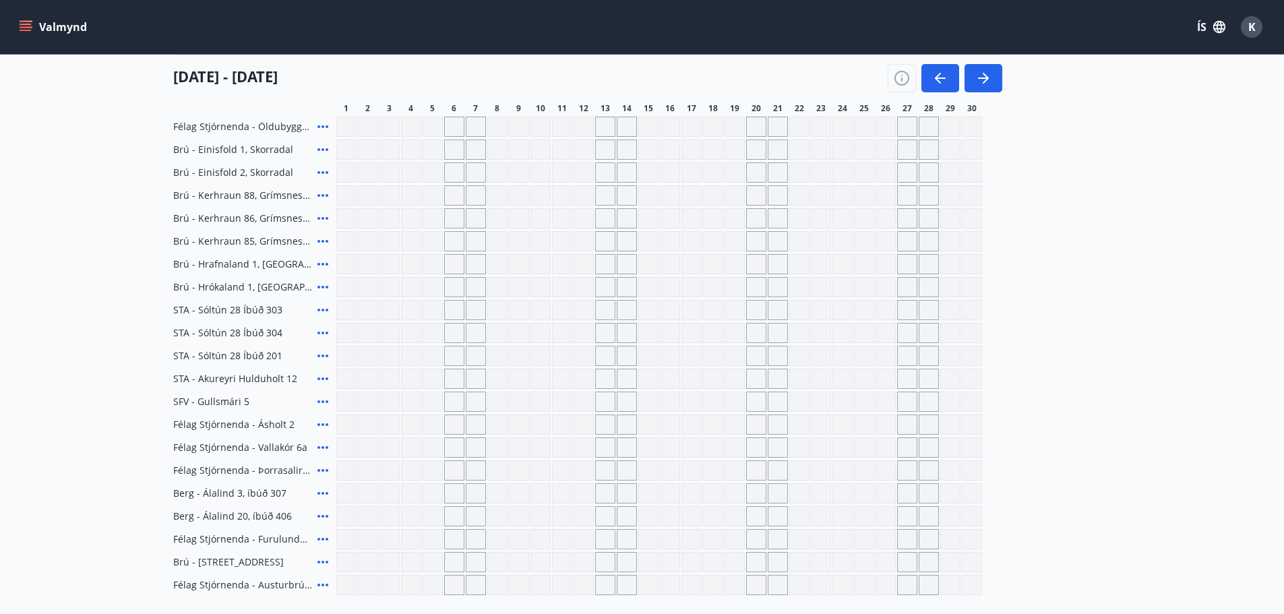
click at [430, 514] on div "Gráir dagar eru ekki bókanlegir" at bounding box center [433, 516] width 20 height 20
click at [487, 523] on div "Gráir dagar eru ekki bókanlegir" at bounding box center [497, 516] width 20 height 20
click at [30, 24] on icon "menu" at bounding box center [26, 24] width 12 height 1
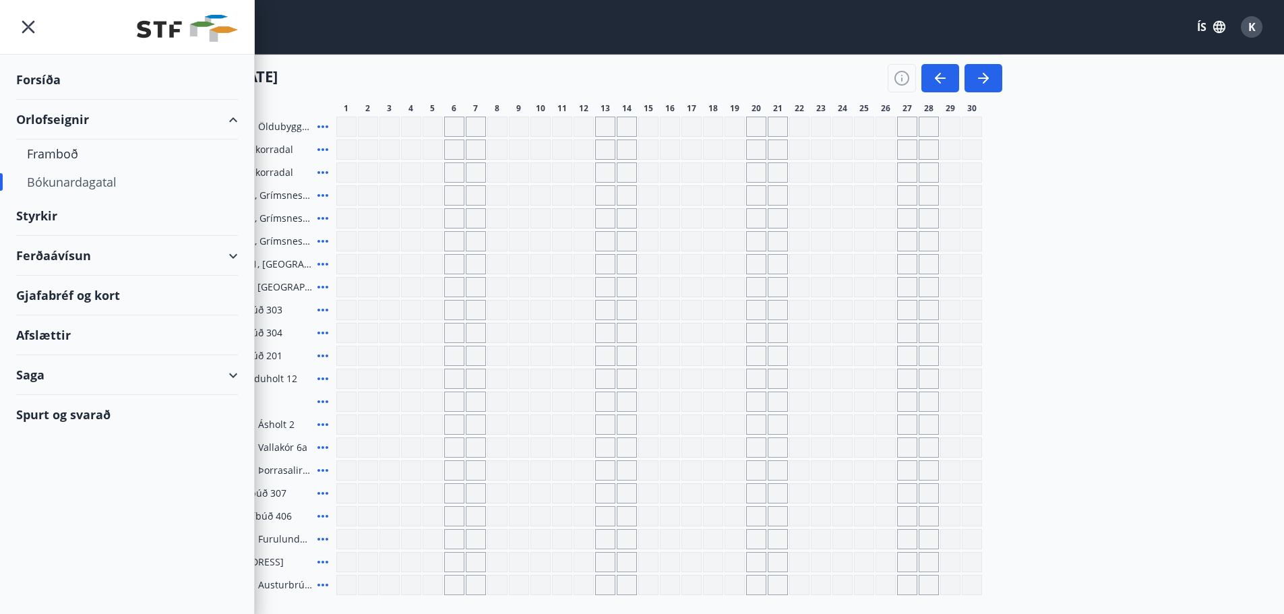
click at [233, 374] on div "Saga" at bounding box center [127, 375] width 222 height 40
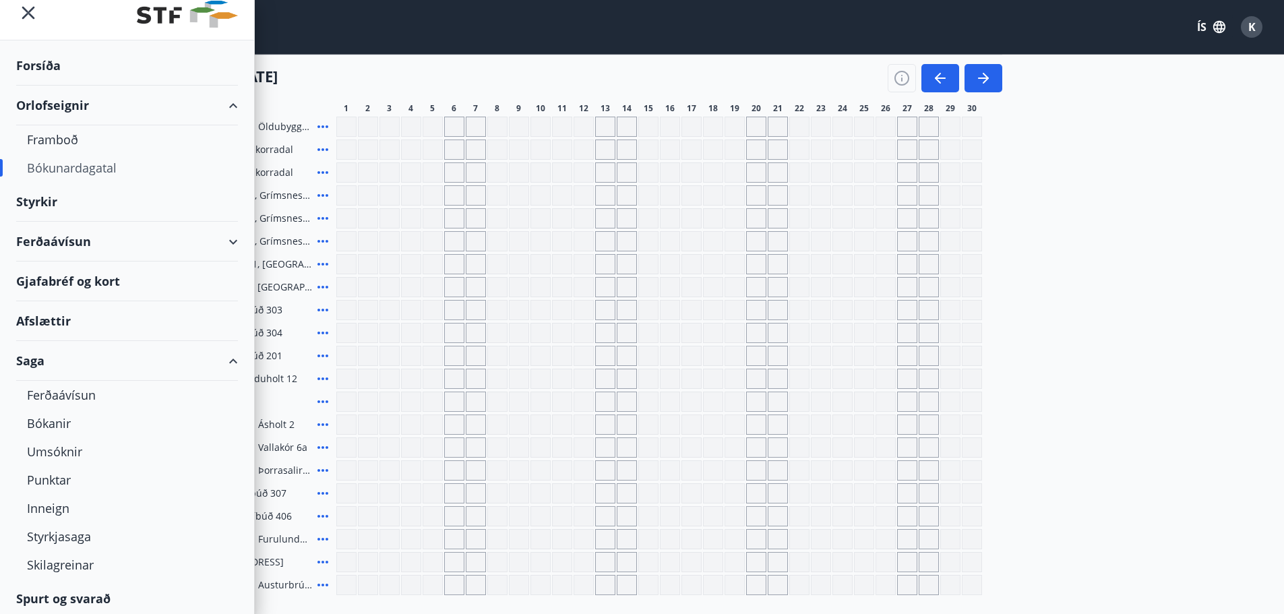
scroll to position [18, 0]
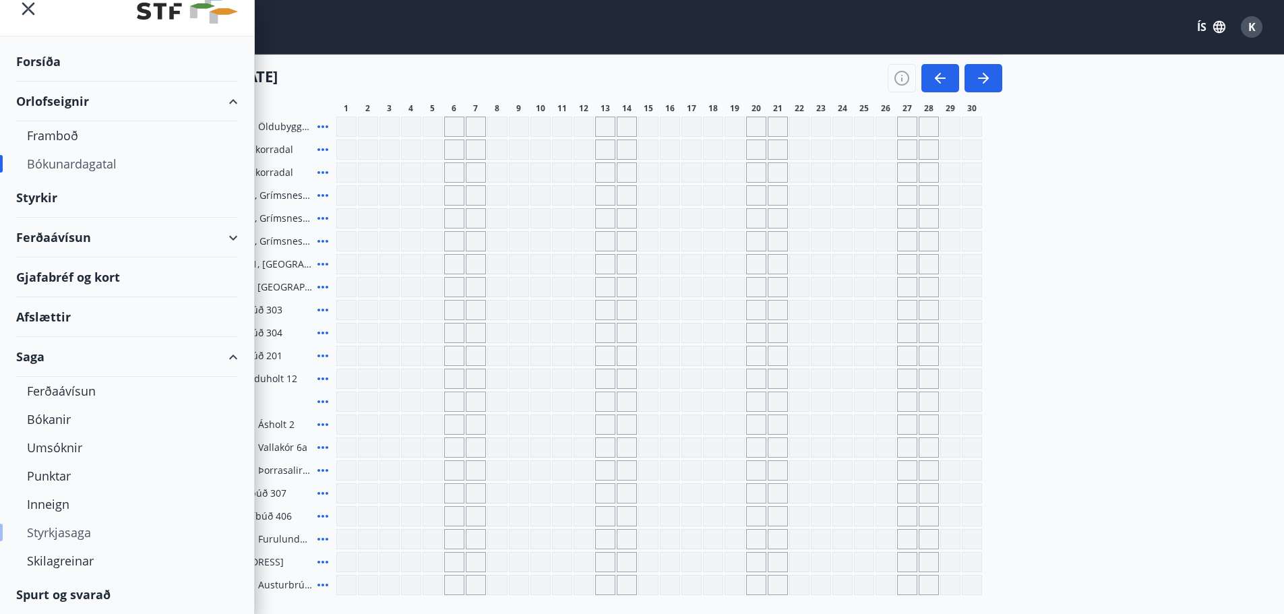
click at [38, 527] on div "Styrkjasaga" at bounding box center [127, 532] width 200 height 28
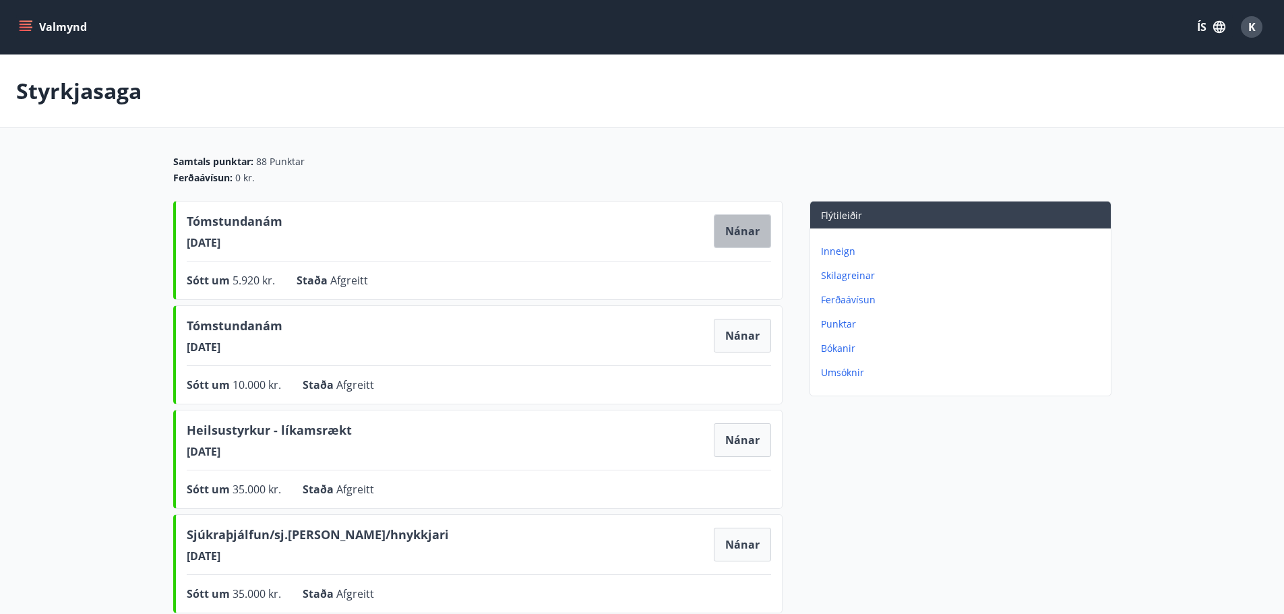
click at [739, 225] on button "Nánar" at bounding box center [742, 231] width 57 height 34
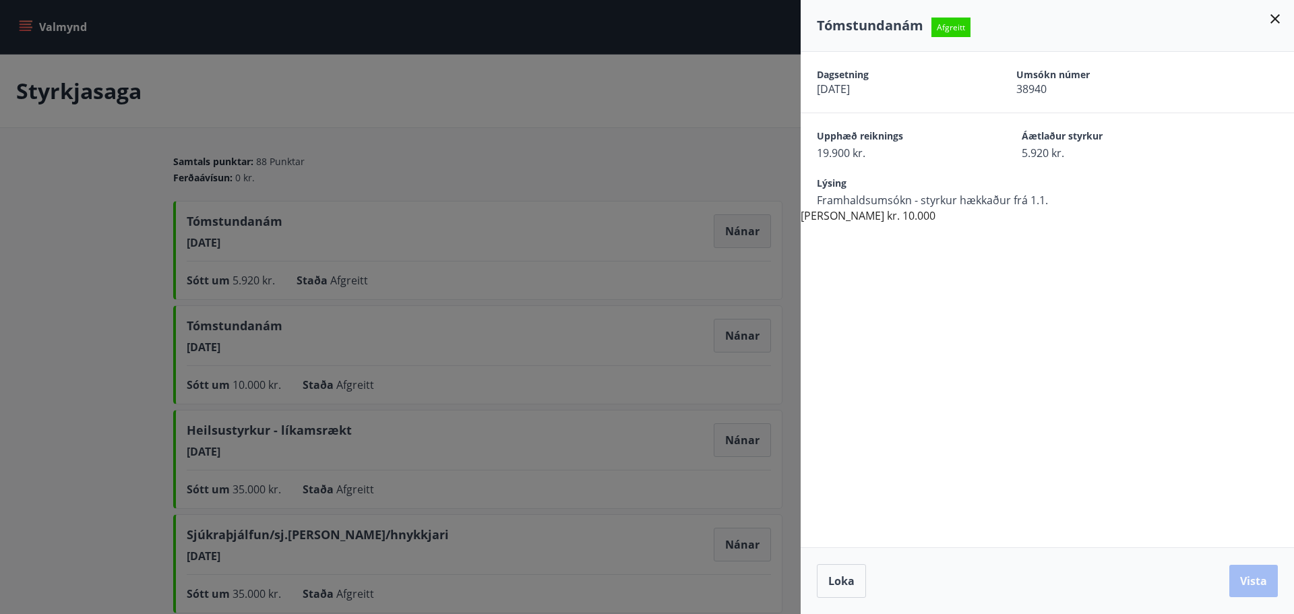
click at [739, 225] on div at bounding box center [647, 307] width 1294 height 614
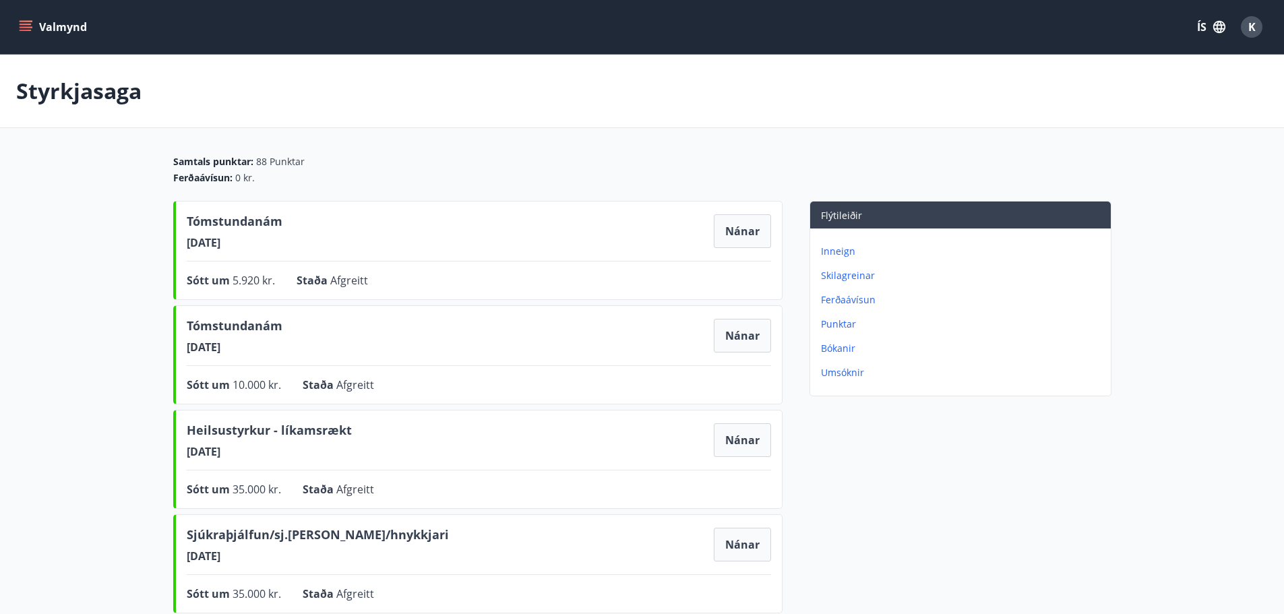
click at [829, 251] on p "Inneign" at bounding box center [963, 251] width 284 height 13
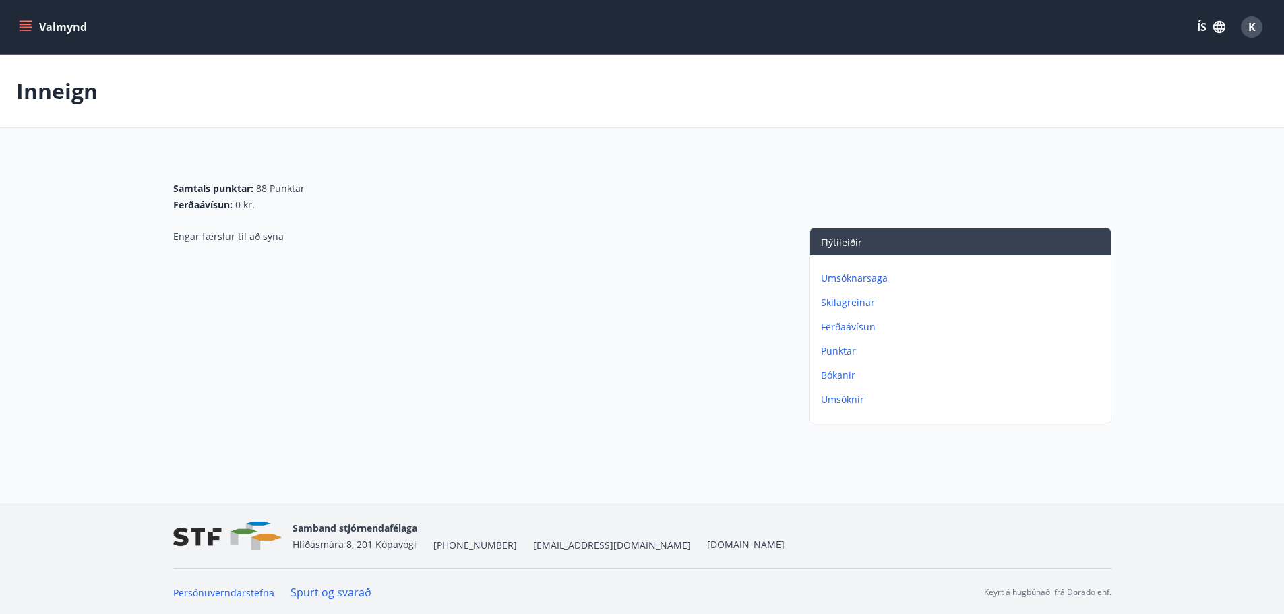
click at [838, 276] on p "Umsóknarsaga" at bounding box center [963, 278] width 284 height 13
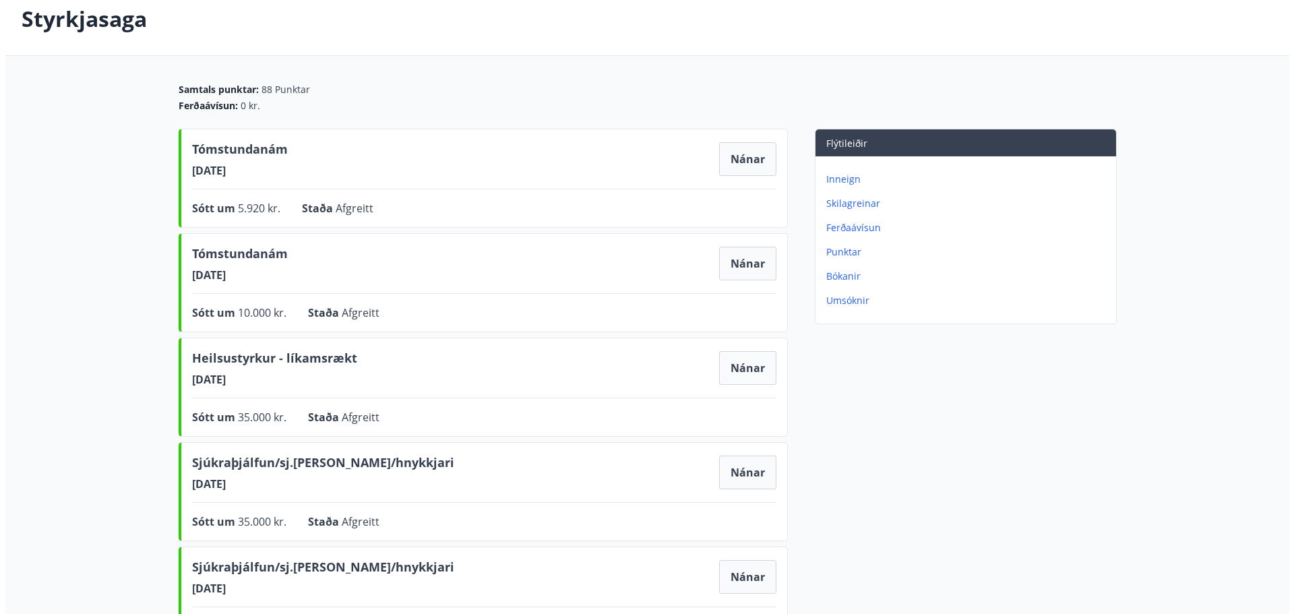
scroll to position [57, 0]
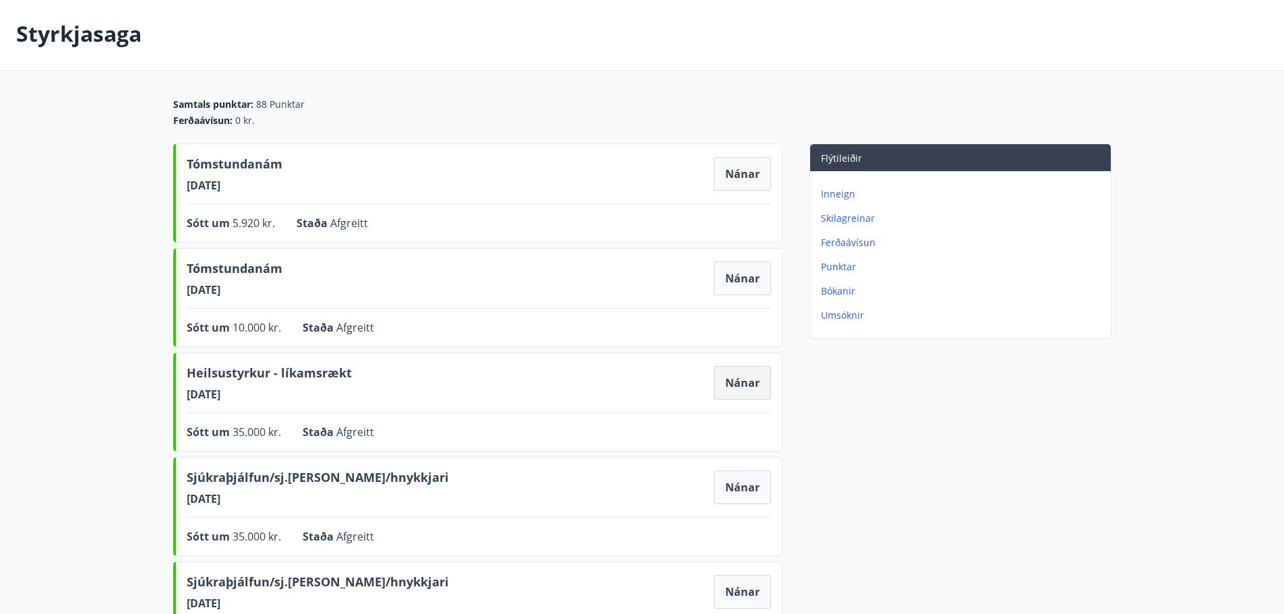
click at [741, 381] on button "Nánar" at bounding box center [742, 383] width 57 height 34
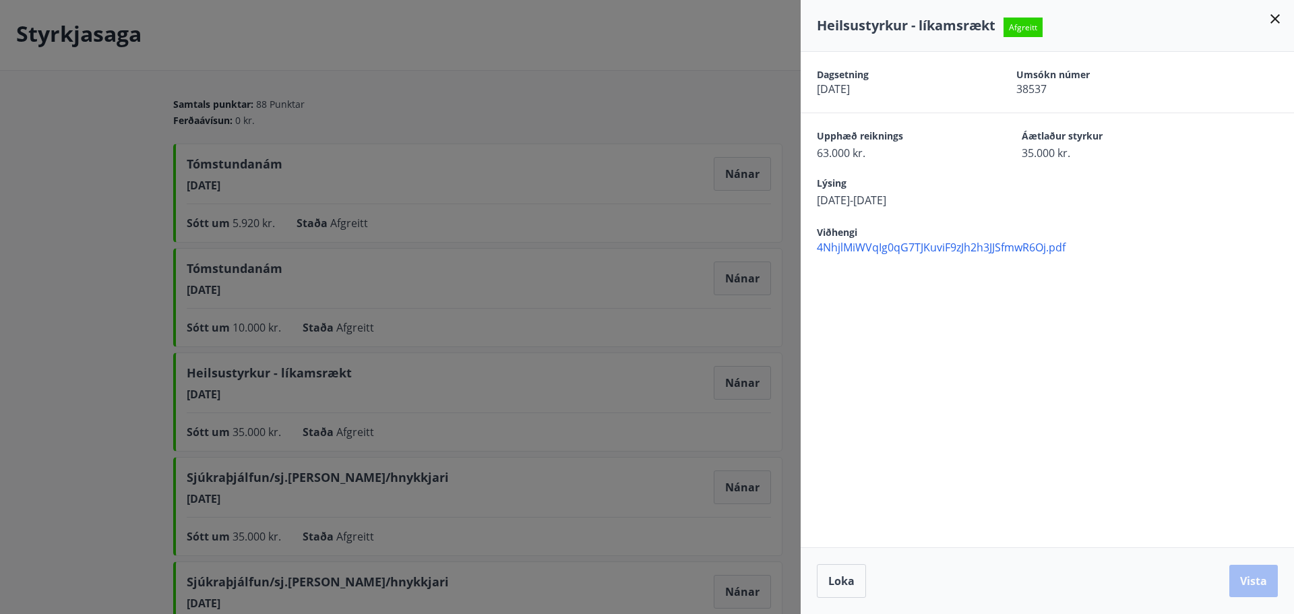
click at [909, 244] on span "4NhjlMiWVqIg0qG7TJKuviF9zJh2h3JJSfmwR6Oj.pdf" at bounding box center [1055, 247] width 477 height 15
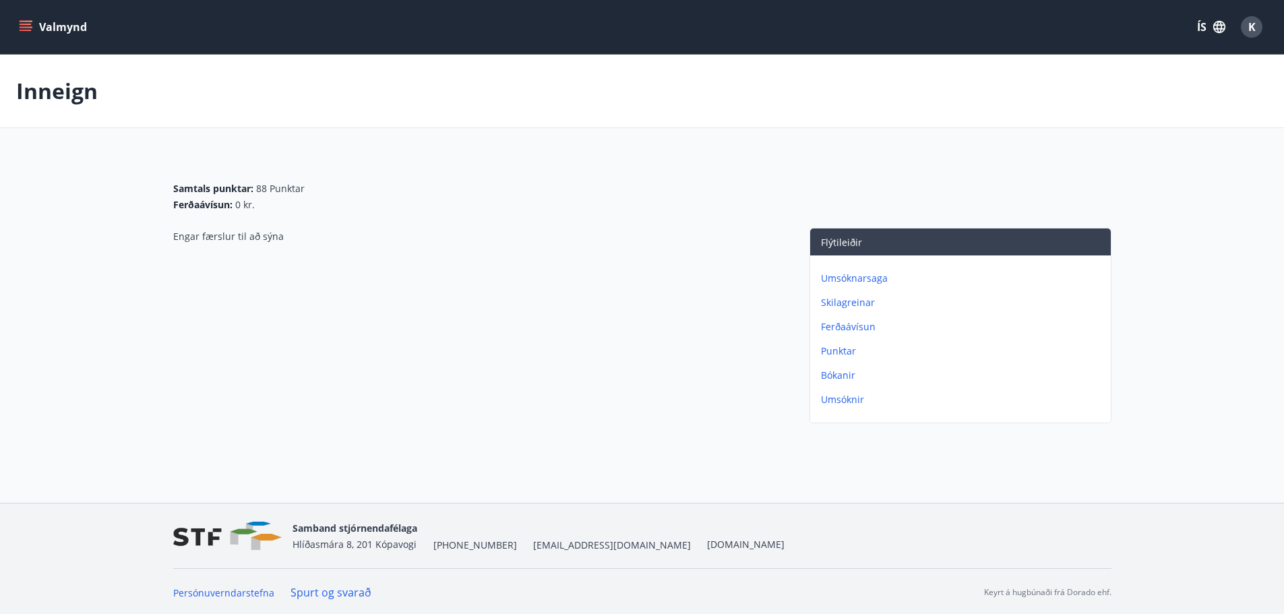
click at [839, 347] on p "Punktar" at bounding box center [963, 350] width 284 height 13
click at [29, 21] on icon "menu" at bounding box center [27, 21] width 15 height 1
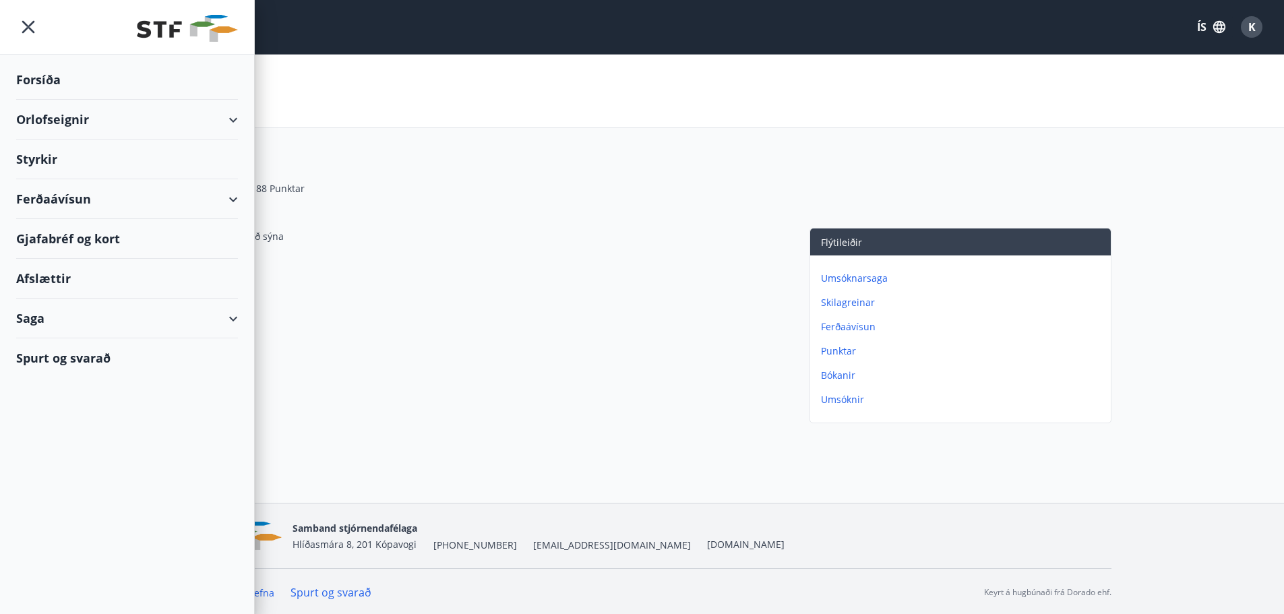
click at [34, 156] on div "Styrkir" at bounding box center [127, 160] width 222 height 40
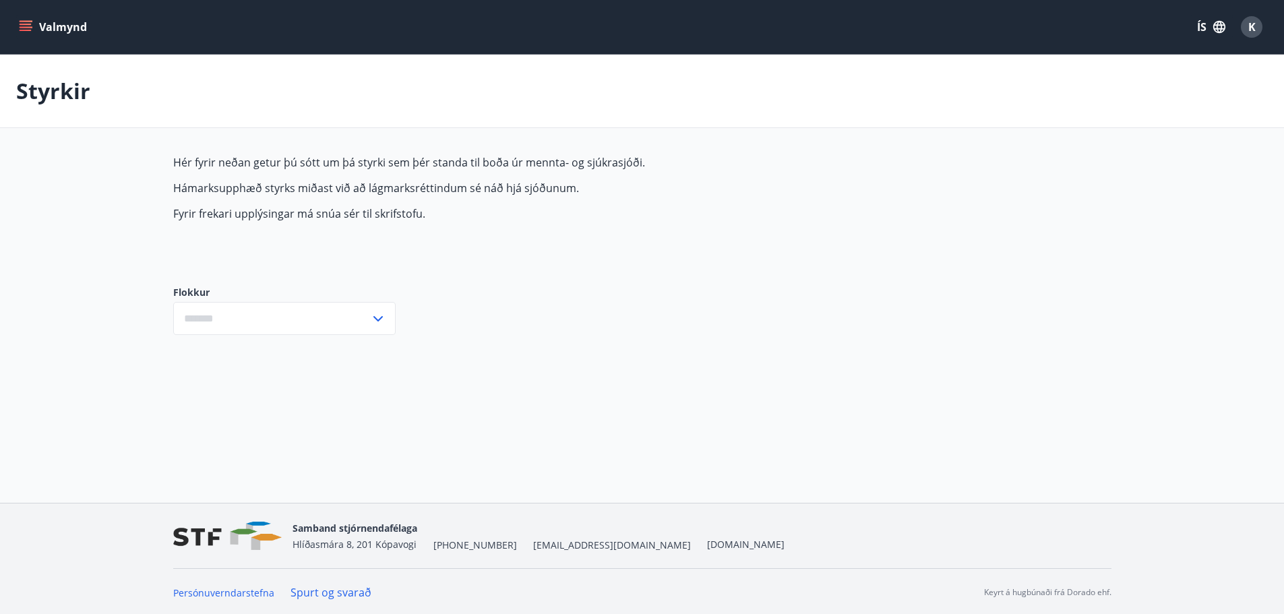
type input "***"
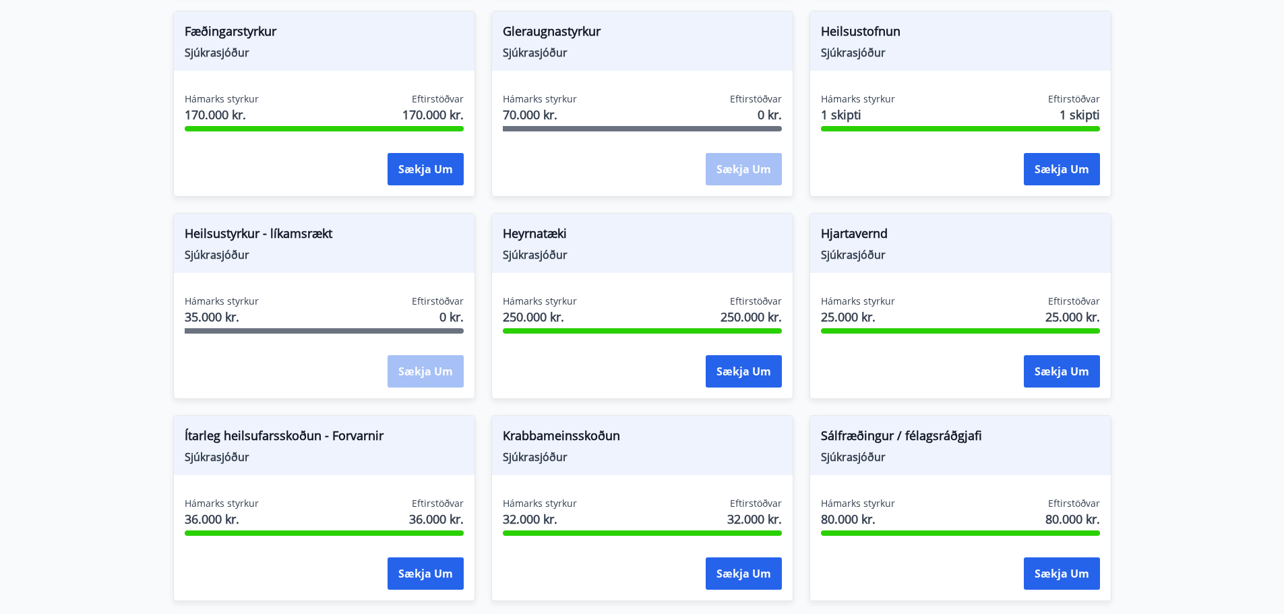
scroll to position [539, 0]
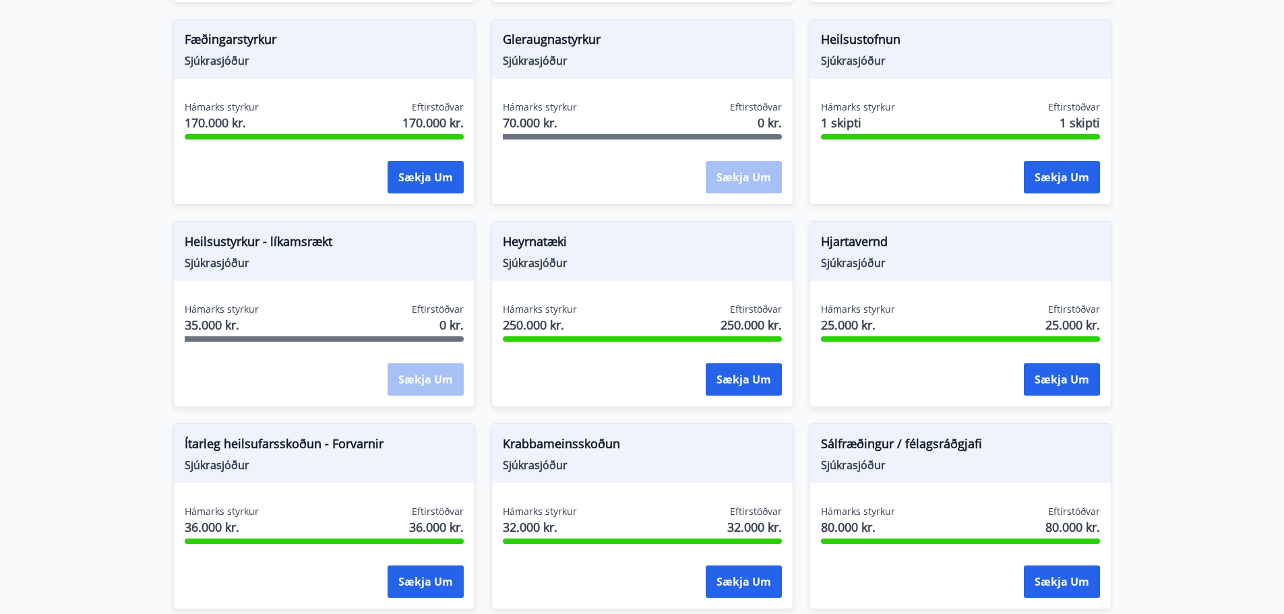
drag, startPoint x: 528, startPoint y: 33, endPoint x: 528, endPoint y: 41, distance: 8.1
click at [528, 41] on span "Gleraugnastyrkur" at bounding box center [642, 41] width 279 height 23
click at [520, 60] on span "Sjúkrasjóður" at bounding box center [642, 60] width 279 height 15
click at [527, 125] on span "70.000 kr." at bounding box center [540, 123] width 74 height 18
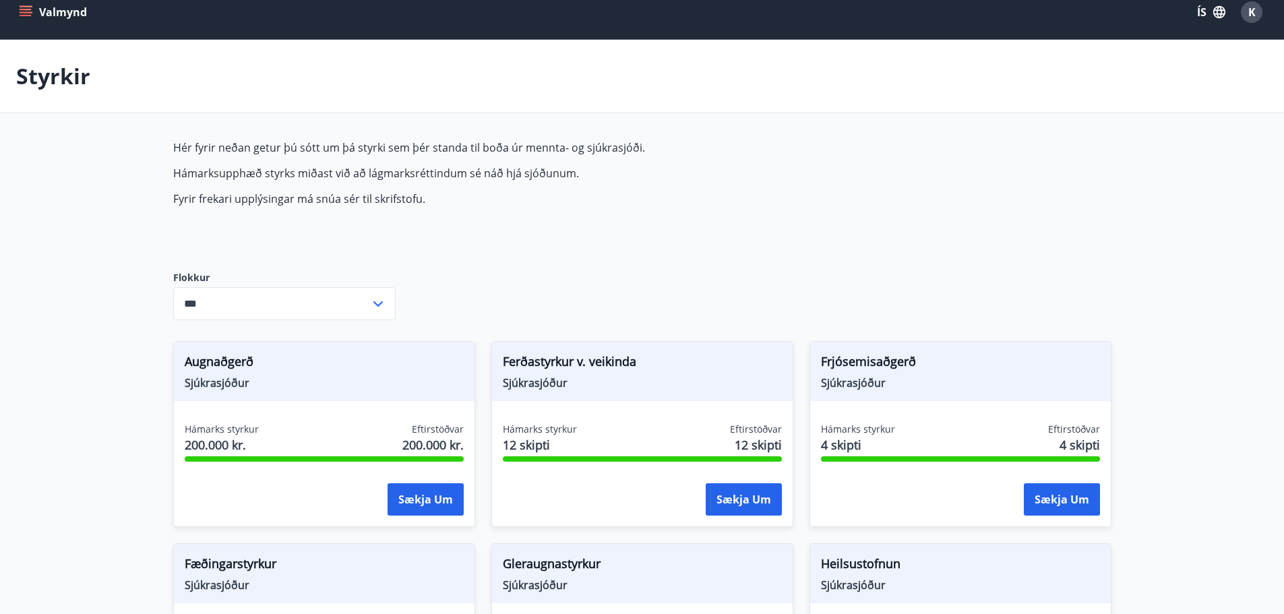
scroll to position [0, 0]
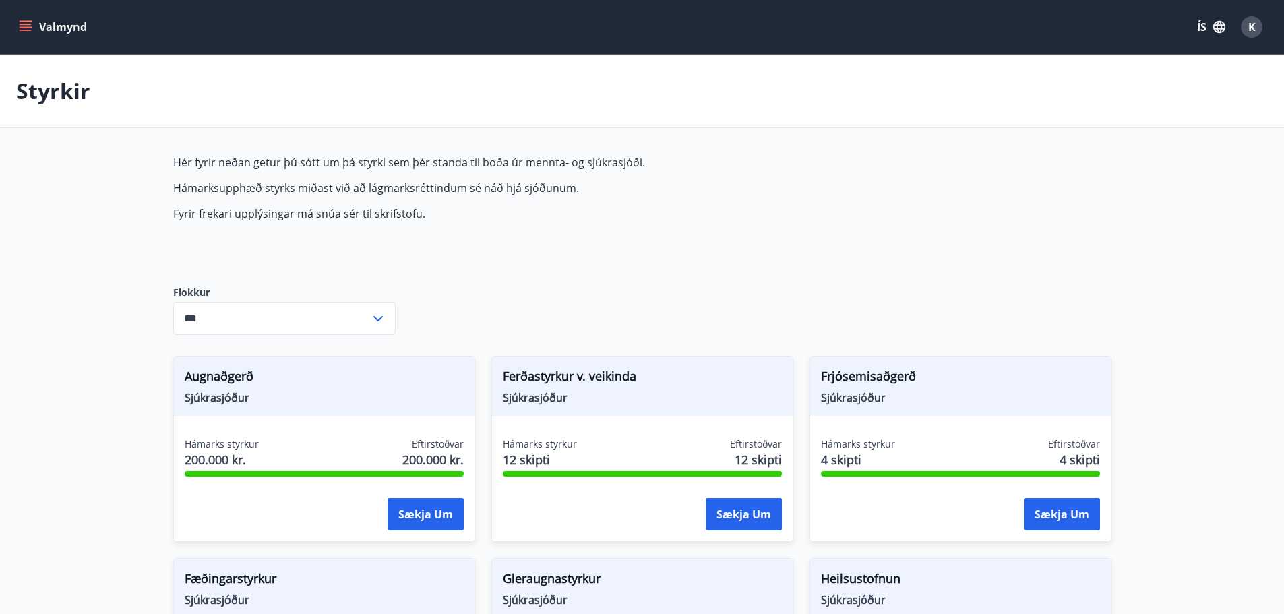
click at [377, 318] on icon at bounding box center [378, 319] width 16 height 16
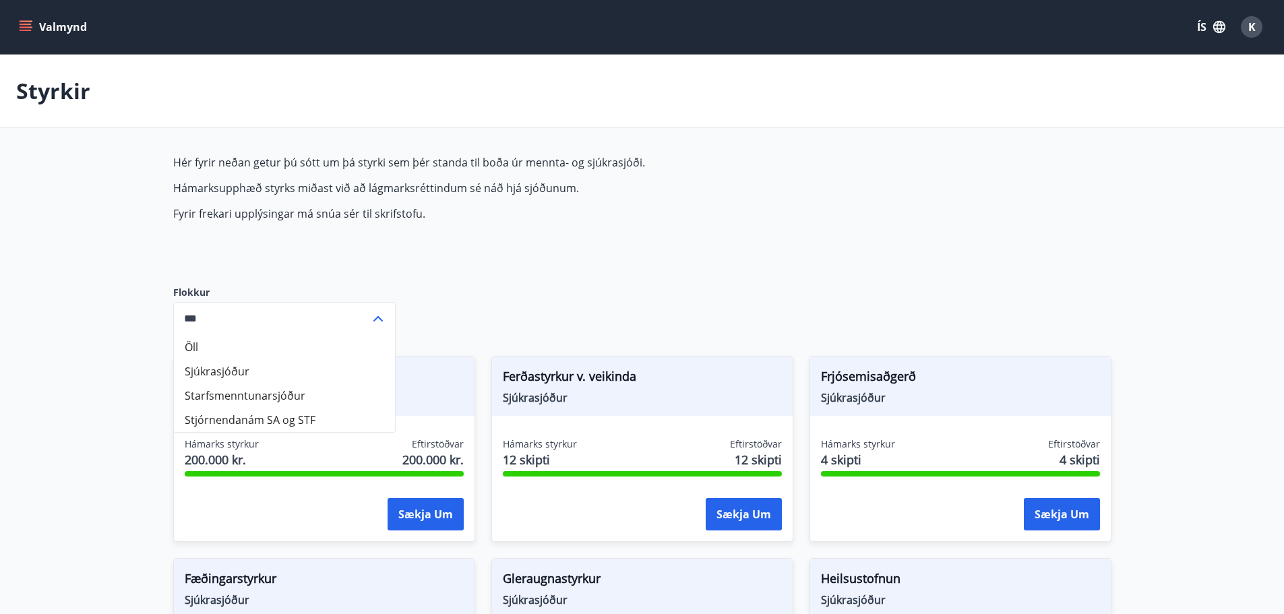
click at [377, 318] on icon at bounding box center [378, 319] width 16 height 16
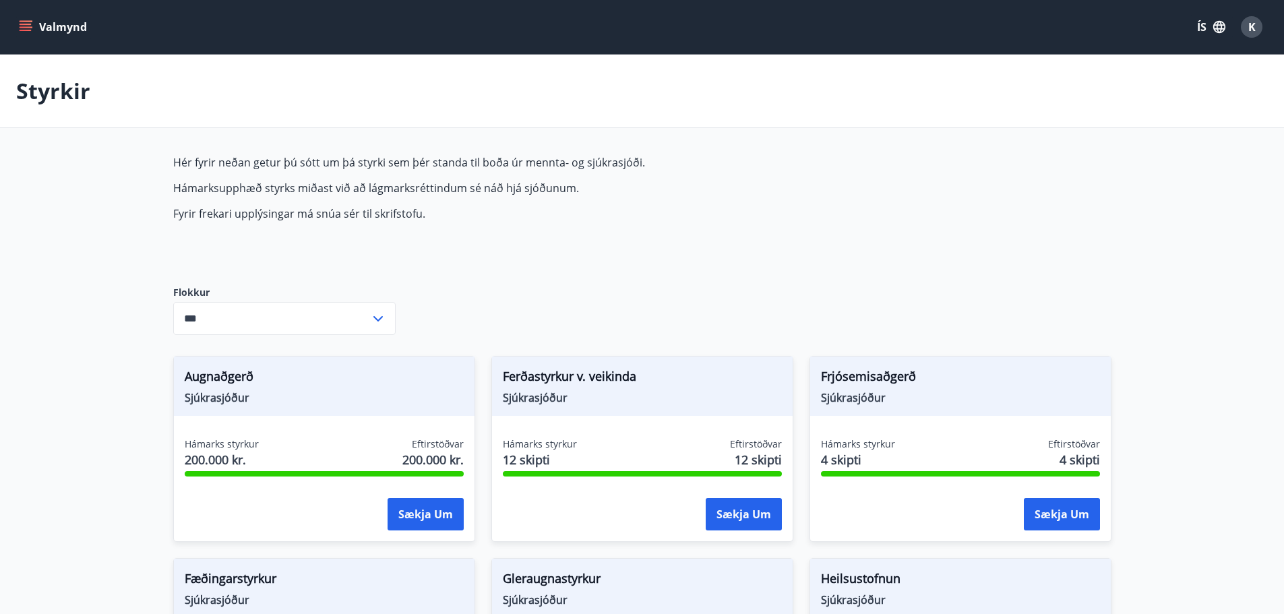
click at [50, 22] on button "Valmynd" at bounding box center [54, 27] width 76 height 24
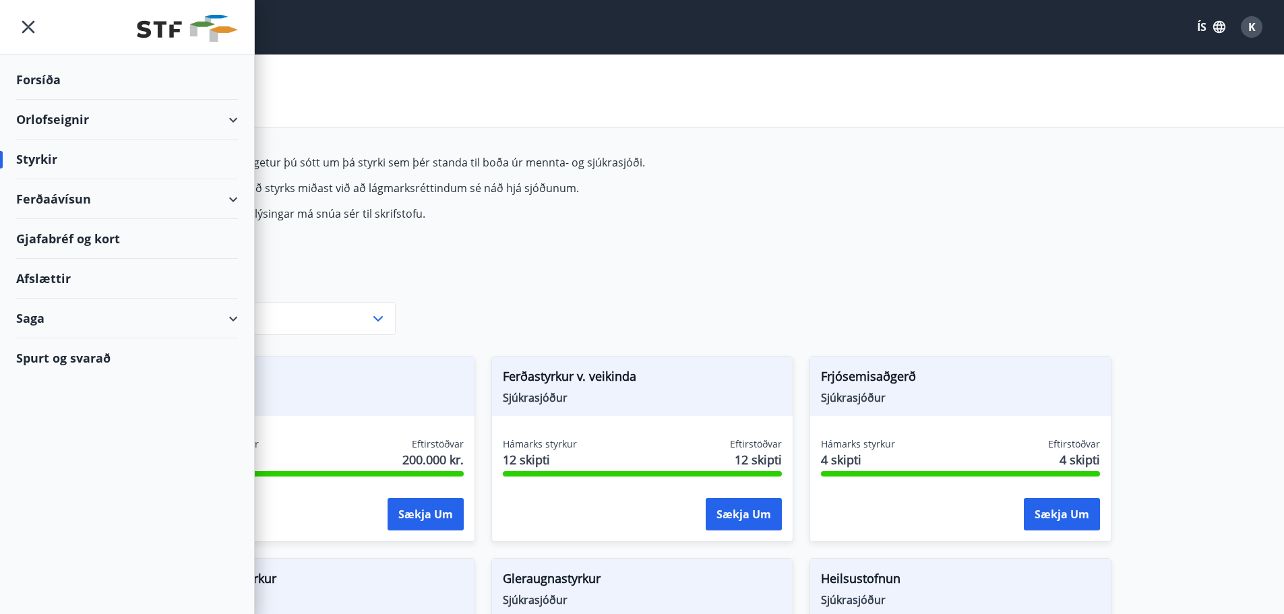
click at [38, 76] on div "Forsíða" at bounding box center [127, 80] width 222 height 40
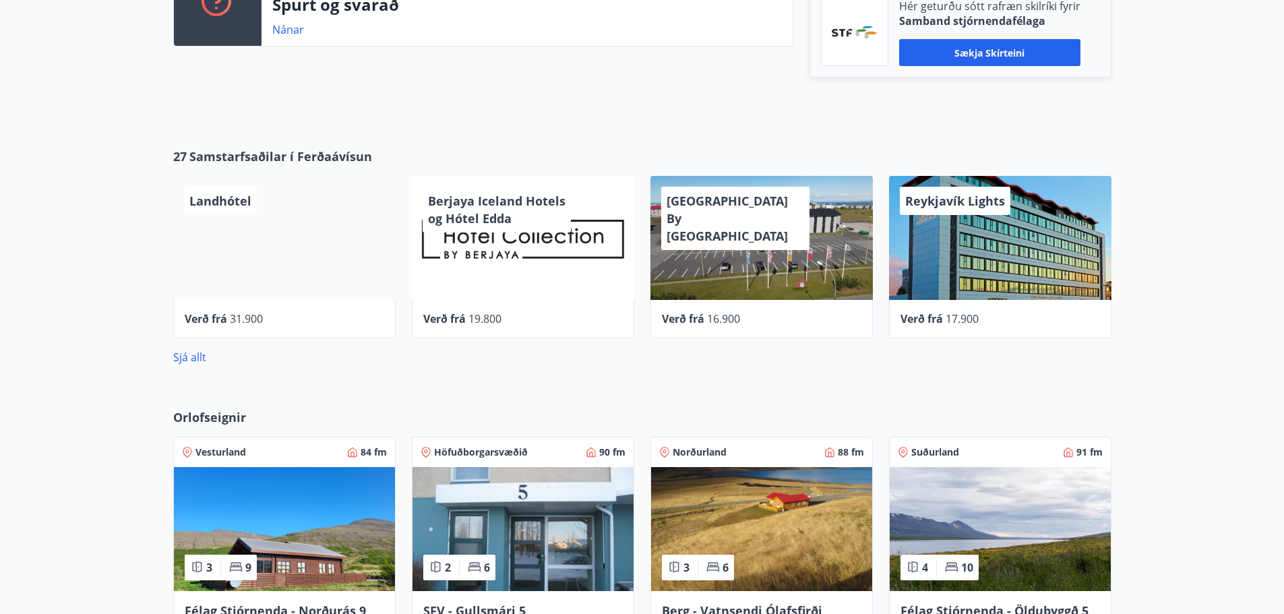
scroll to position [607, 0]
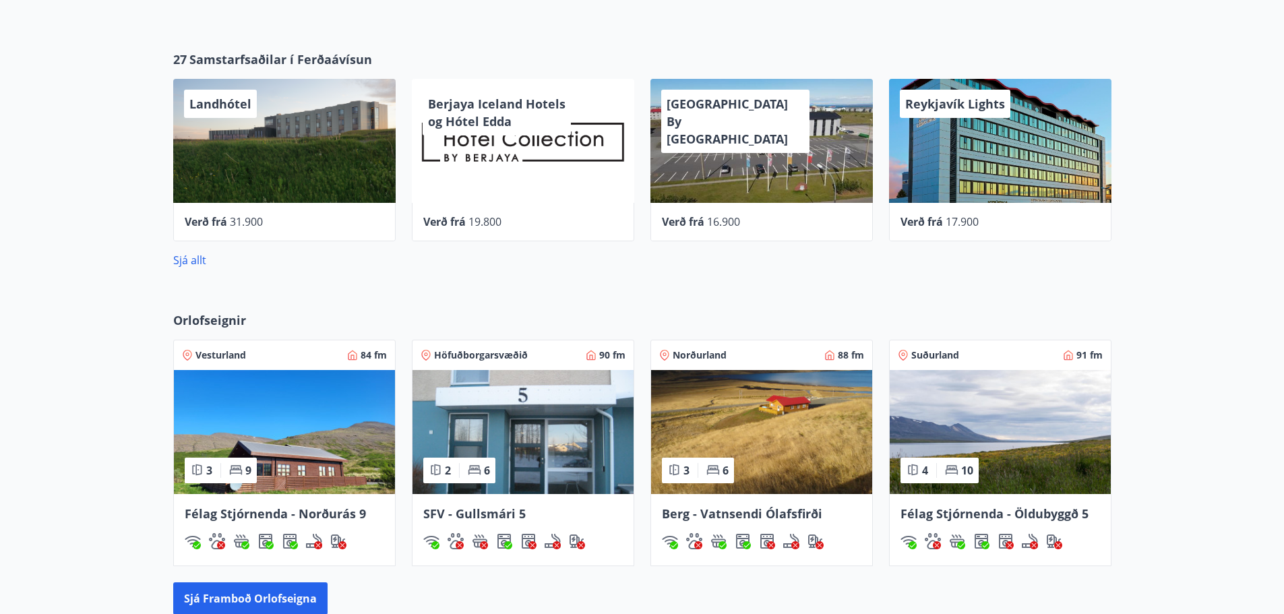
click at [708, 512] on span "Berg - Vatnsendi Ólafsfirði" at bounding box center [742, 513] width 160 height 16
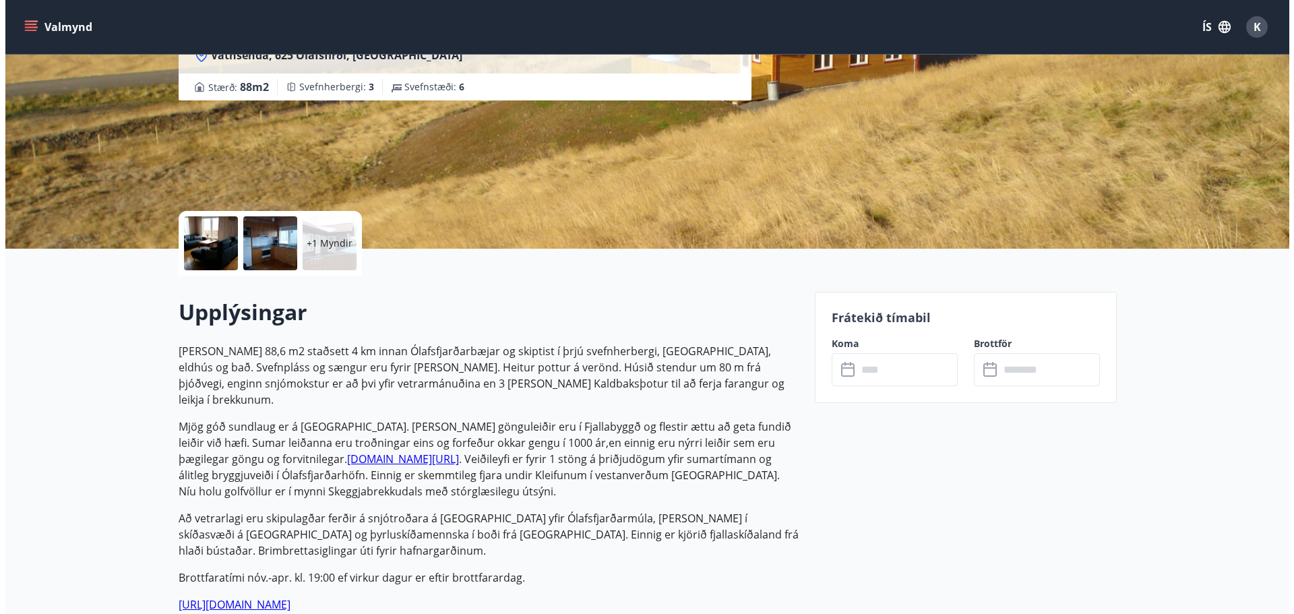
scroll to position [155, 0]
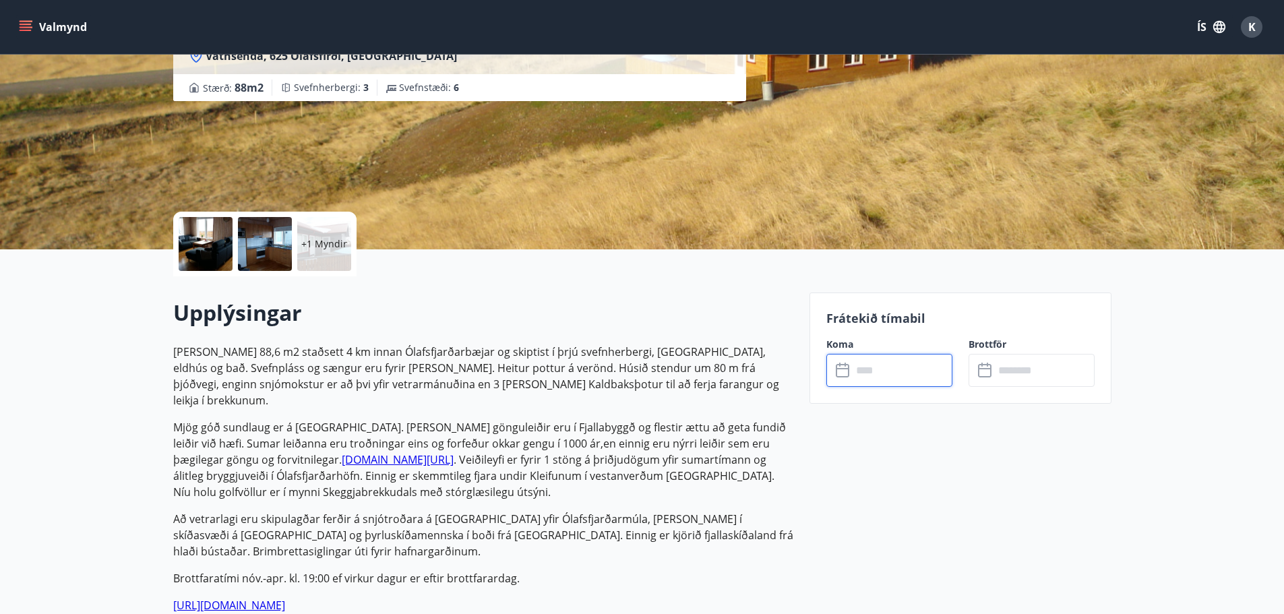
click at [873, 369] on input "text" at bounding box center [902, 370] width 100 height 33
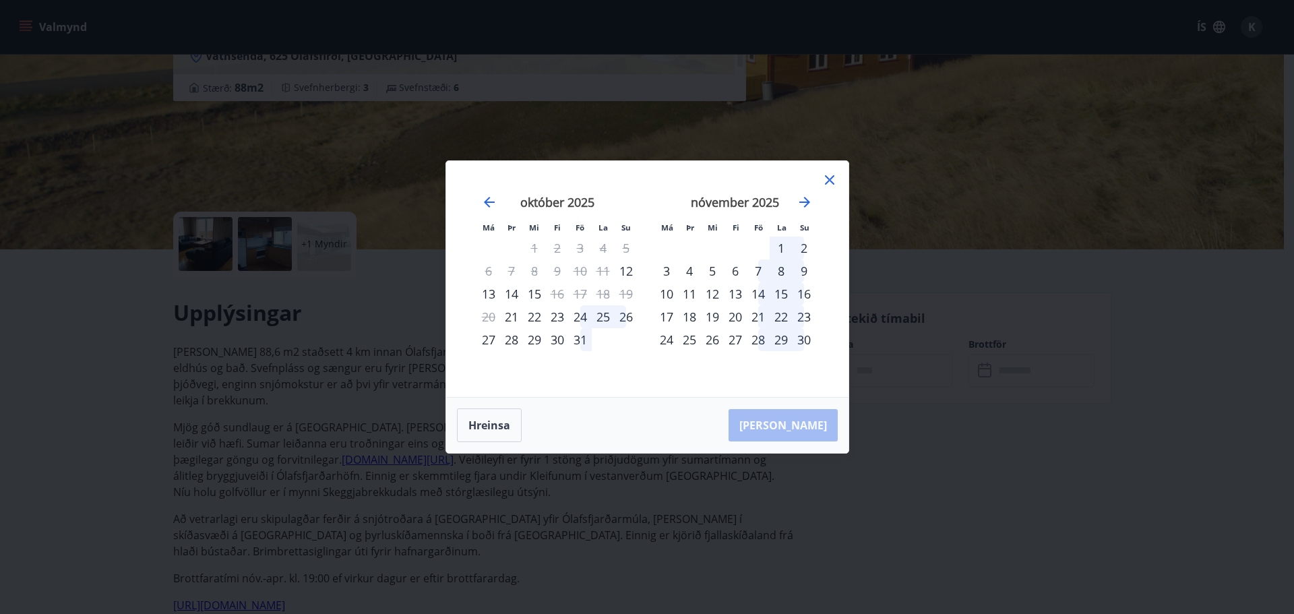
click at [576, 314] on div "24" at bounding box center [580, 316] width 23 height 23
click at [629, 315] on div "26" at bounding box center [626, 316] width 23 height 23
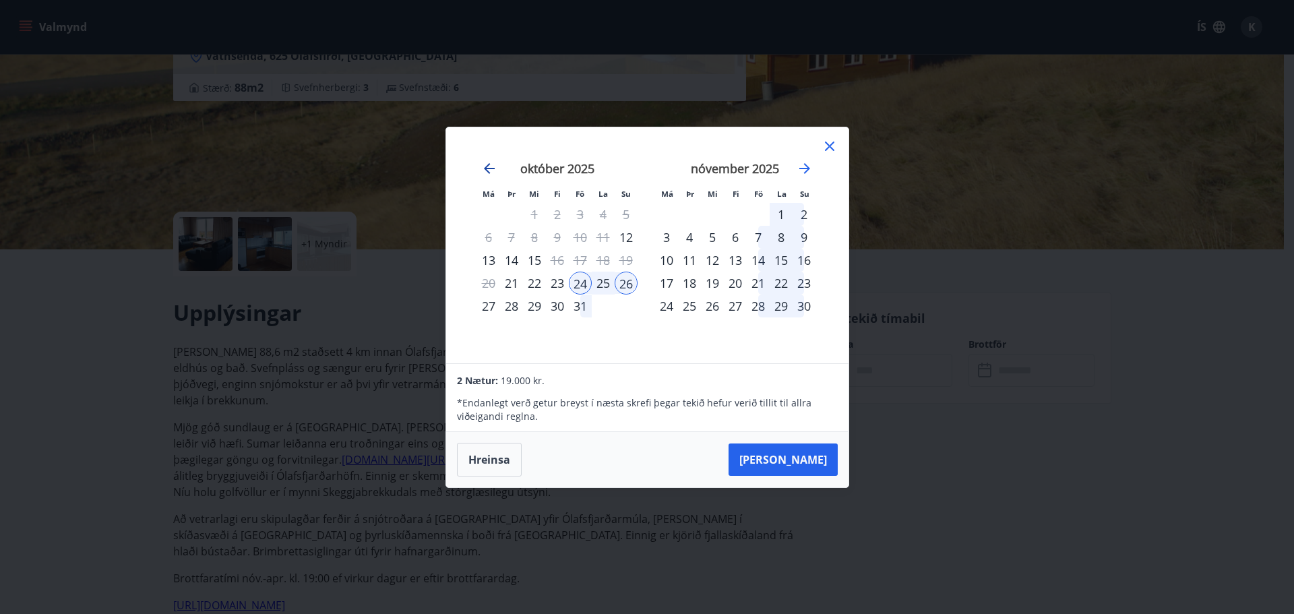
click at [492, 166] on icon "Move backward to switch to the previous month." at bounding box center [489, 168] width 16 height 16
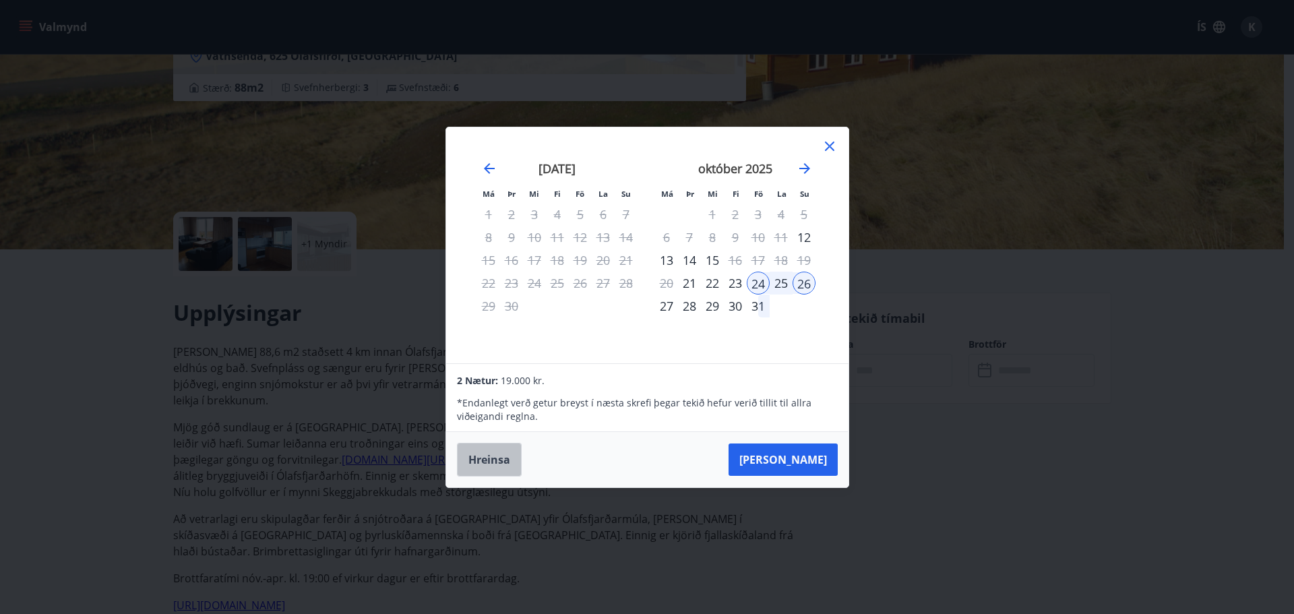
click at [484, 459] on button "Hreinsa" at bounding box center [489, 460] width 65 height 34
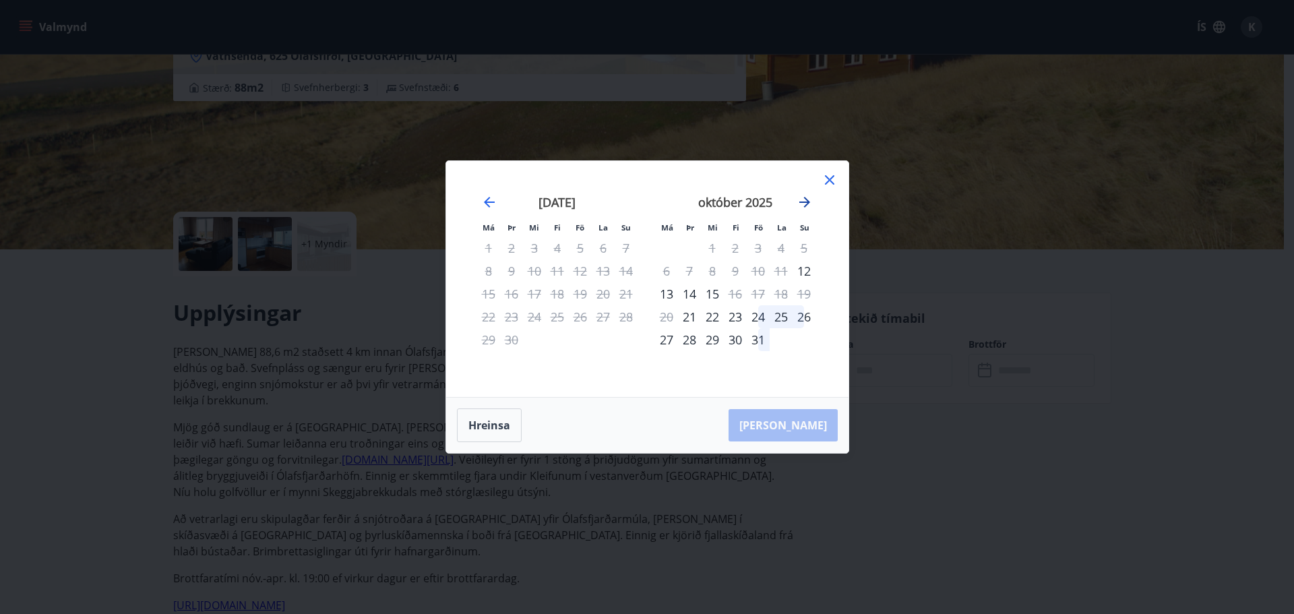
click at [807, 197] on icon "Move forward to switch to the next month." at bounding box center [805, 202] width 16 height 16
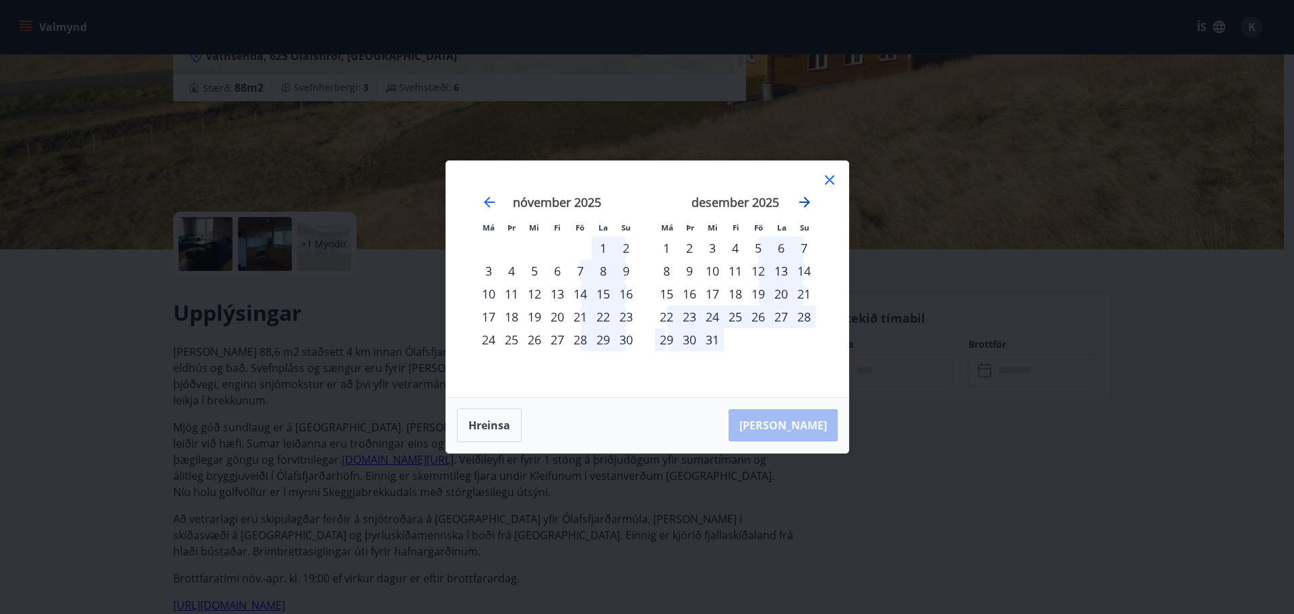
click at [807, 197] on icon "Move forward to switch to the next month." at bounding box center [805, 202] width 16 height 16
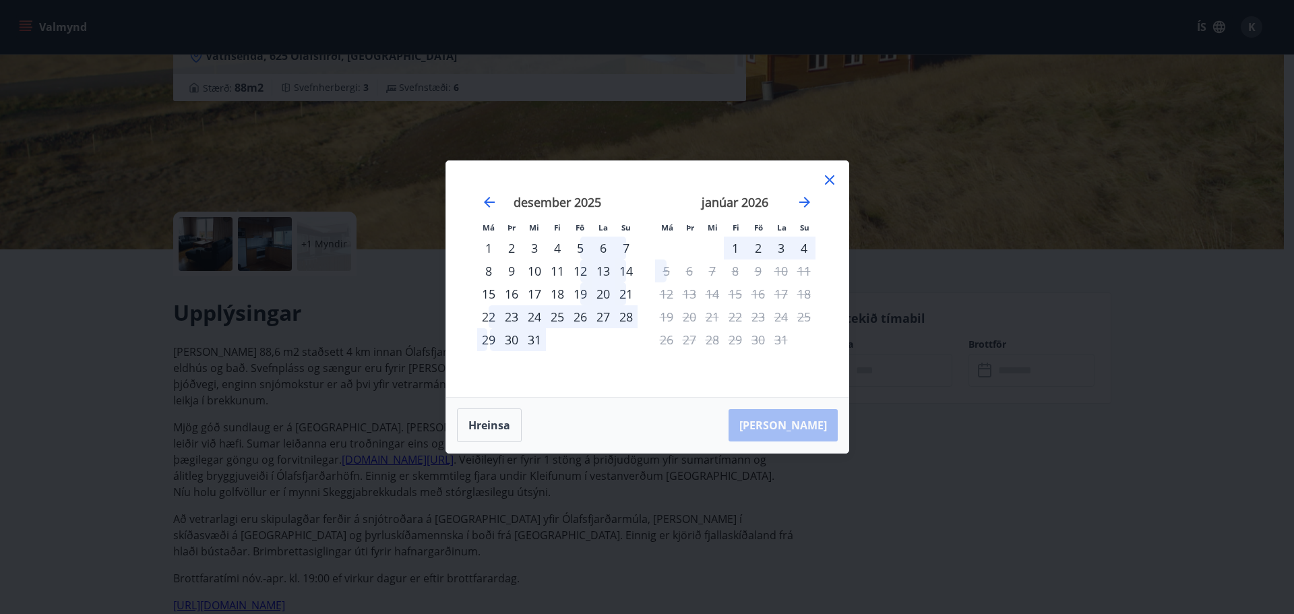
click at [830, 178] on icon at bounding box center [830, 180] width 16 height 16
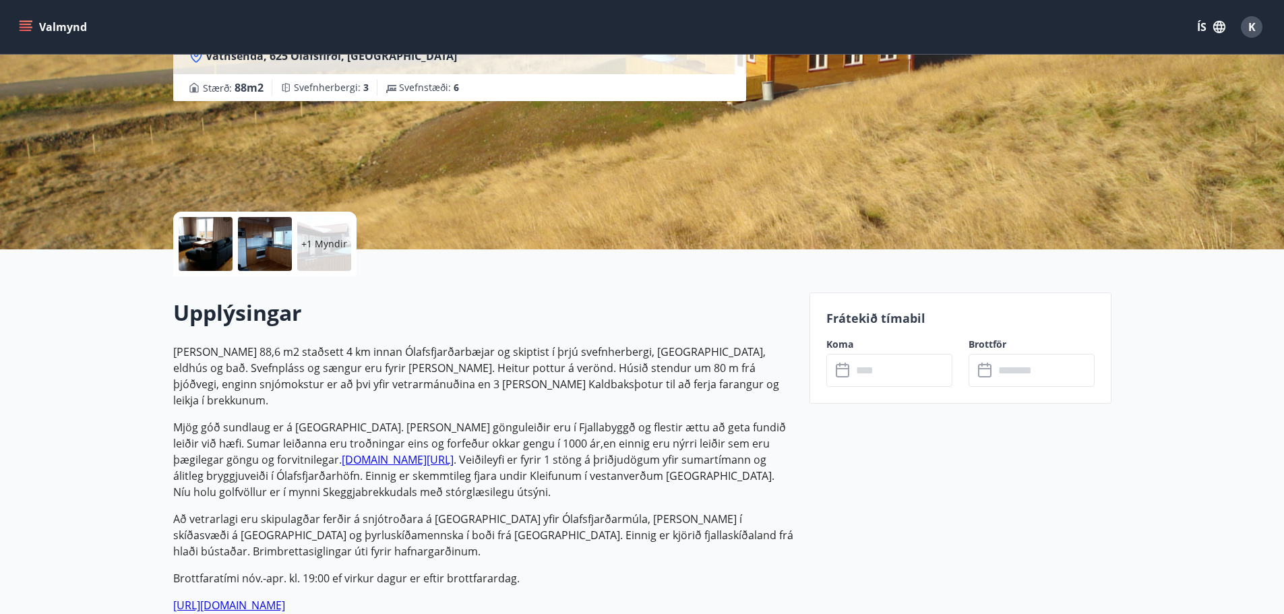
click at [339, 235] on div "+1 Myndir" at bounding box center [324, 244] width 54 height 54
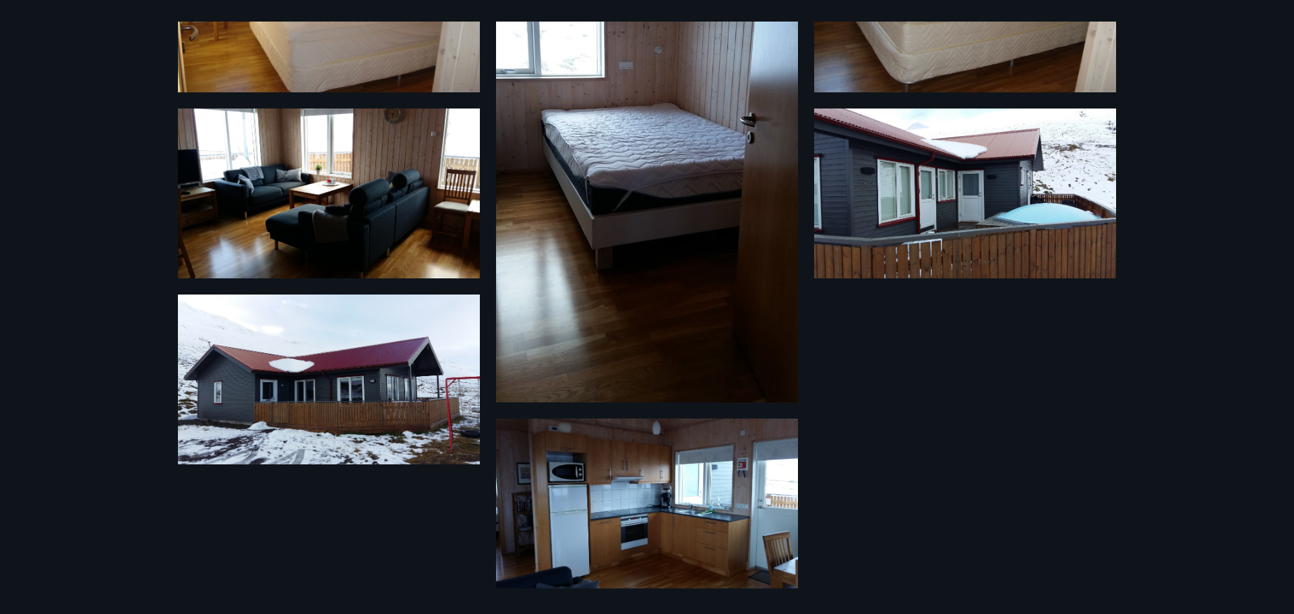
scroll to position [0, 0]
